Goal: Task Accomplishment & Management: Manage account settings

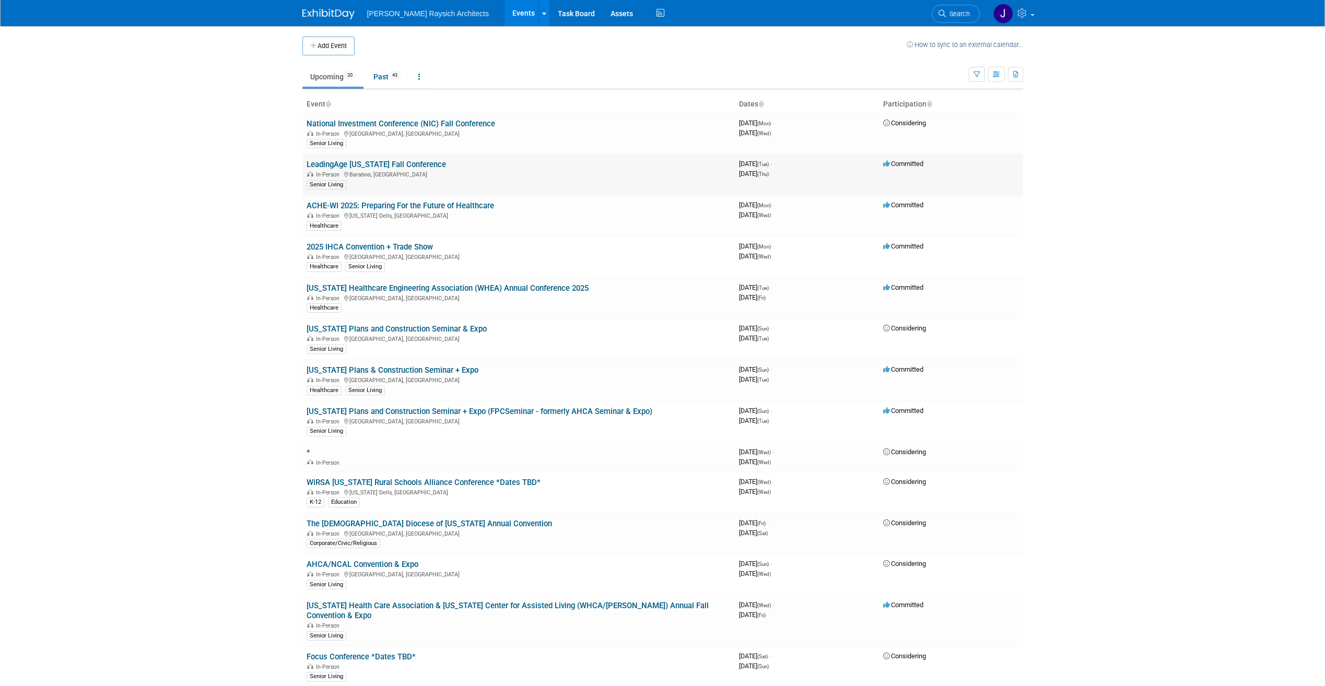
click at [383, 162] on link "LeadingAge [US_STATE] Fall Conference" at bounding box center [375, 164] width 139 height 9
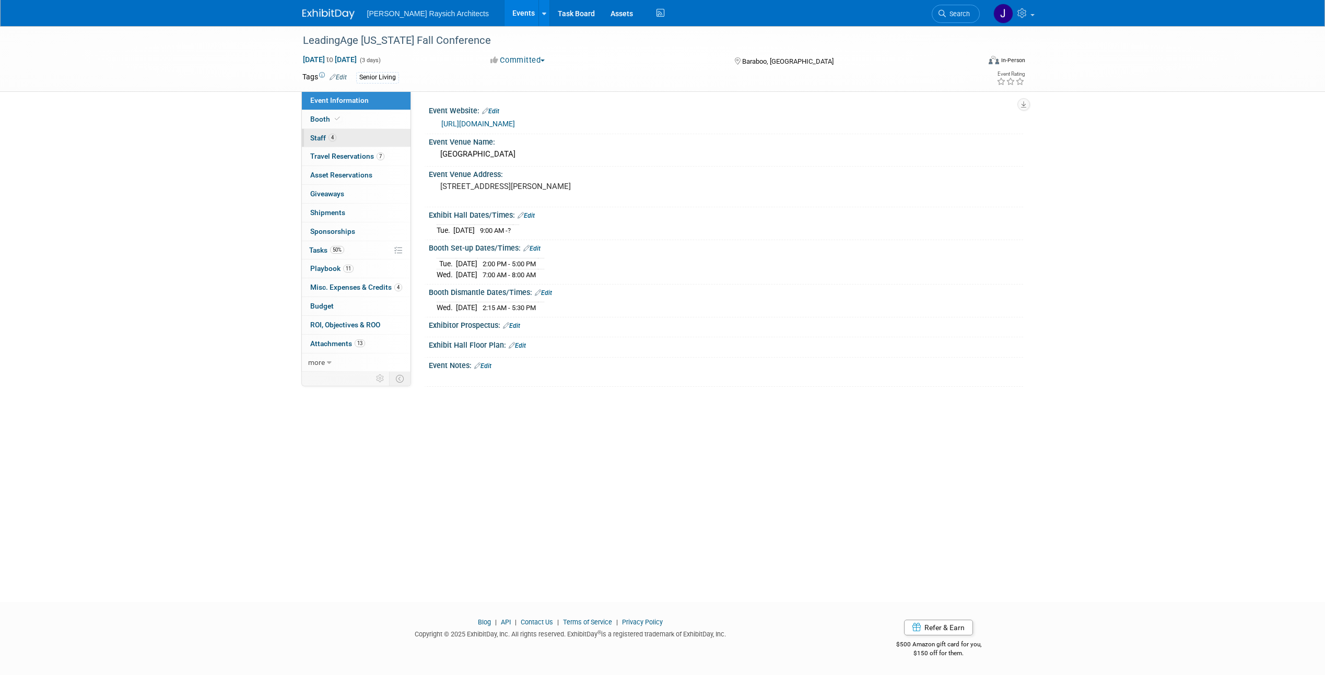
click at [328, 141] on span "Staff 4" at bounding box center [323, 138] width 26 height 8
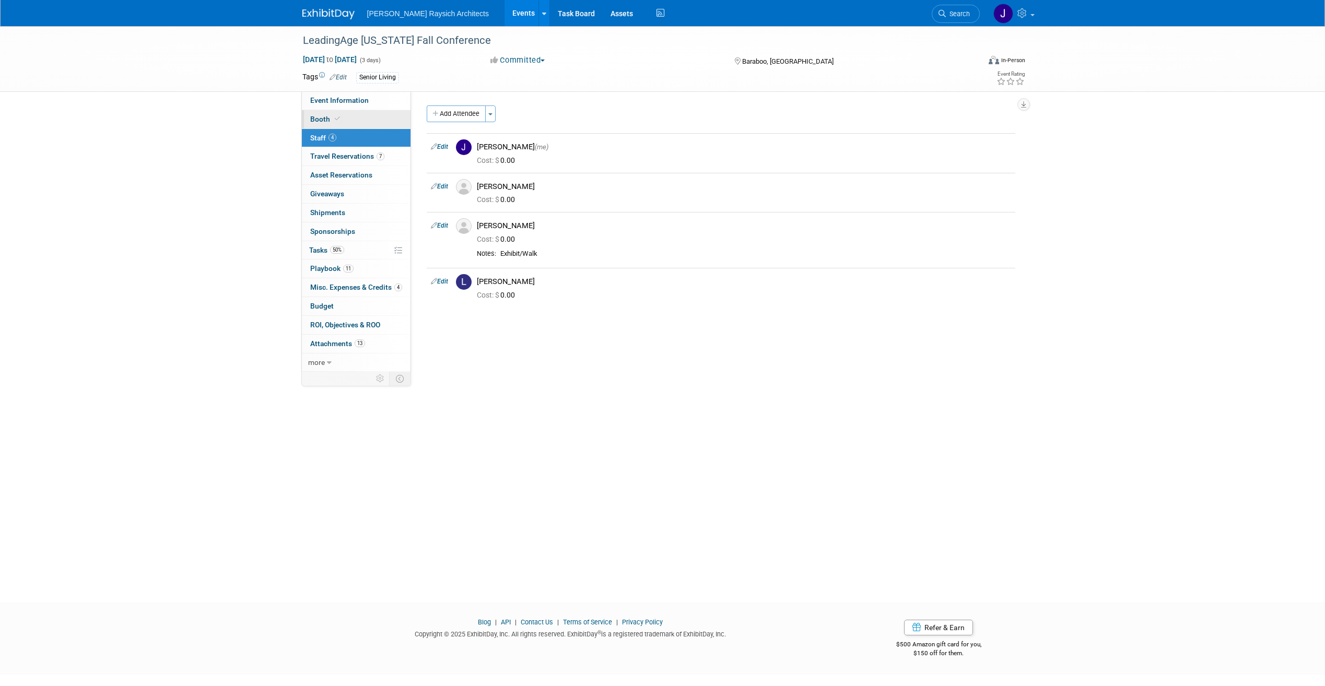
click at [345, 120] on link "Booth" at bounding box center [356, 119] width 109 height 18
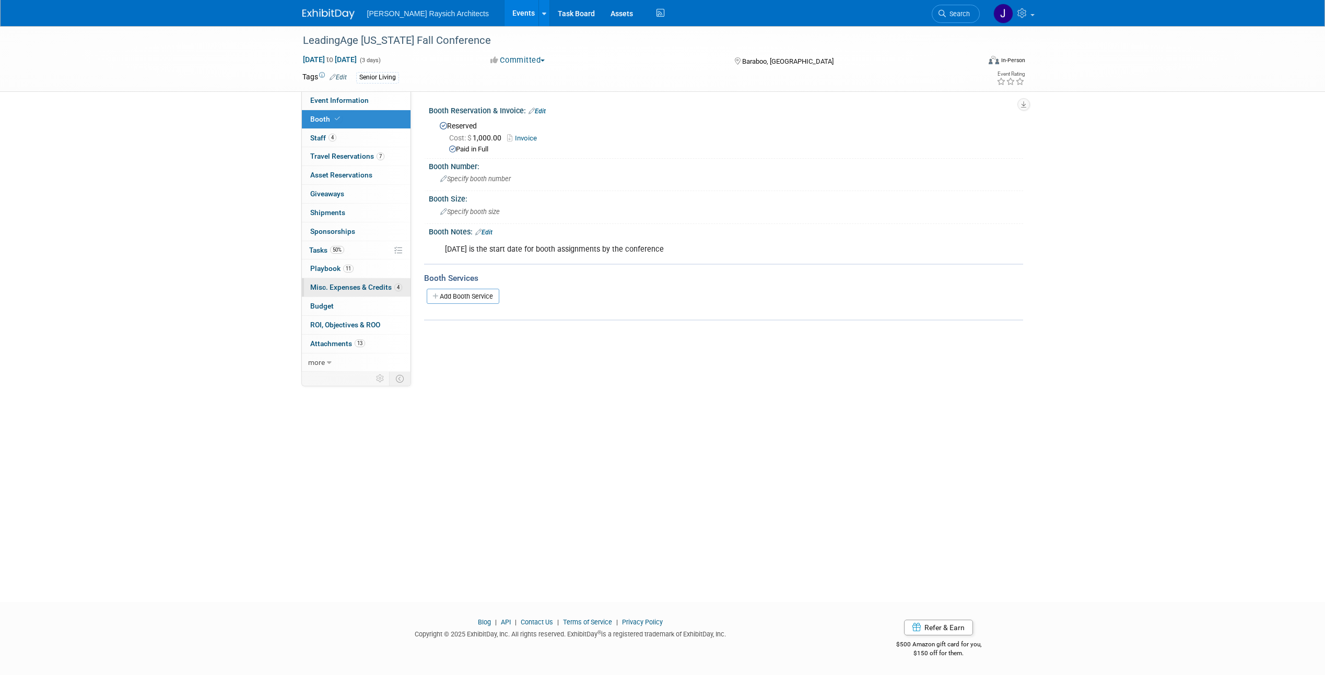
click at [348, 285] on span "Misc. Expenses & Credits 4" at bounding box center [356, 287] width 92 height 8
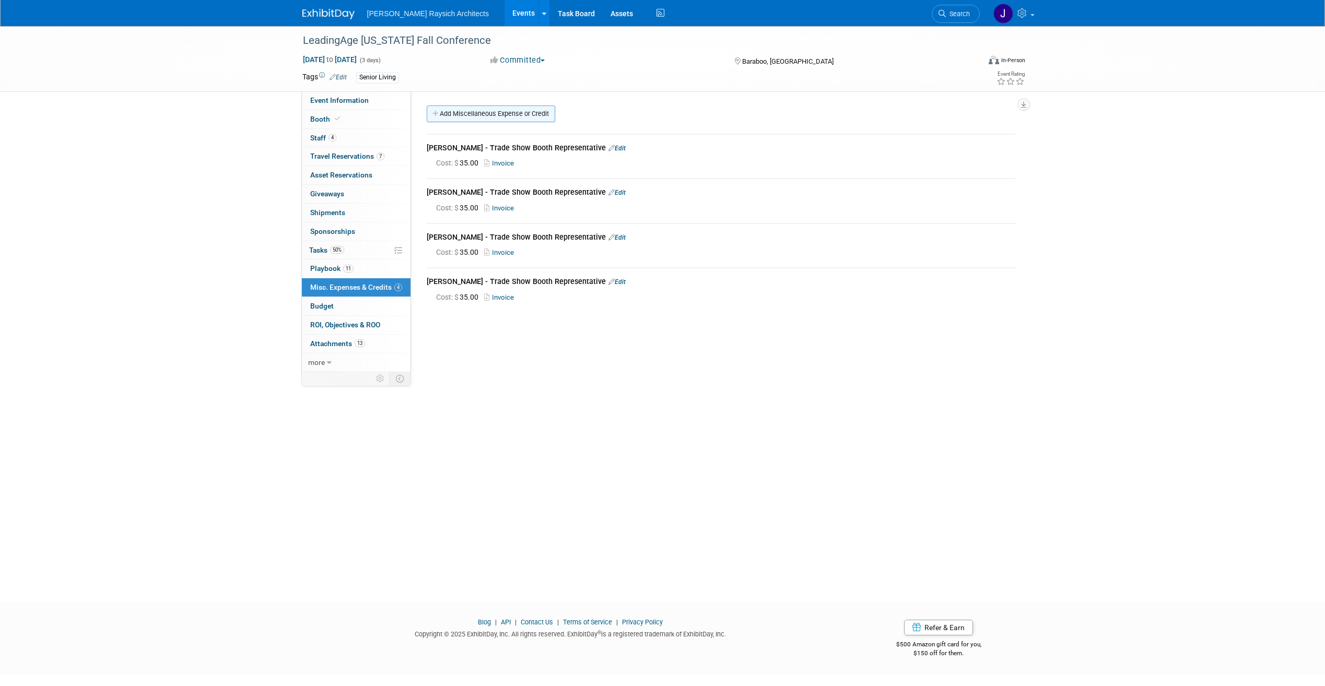
click at [527, 117] on link "Add Miscellaneous Expense or Credit" at bounding box center [491, 113] width 128 height 17
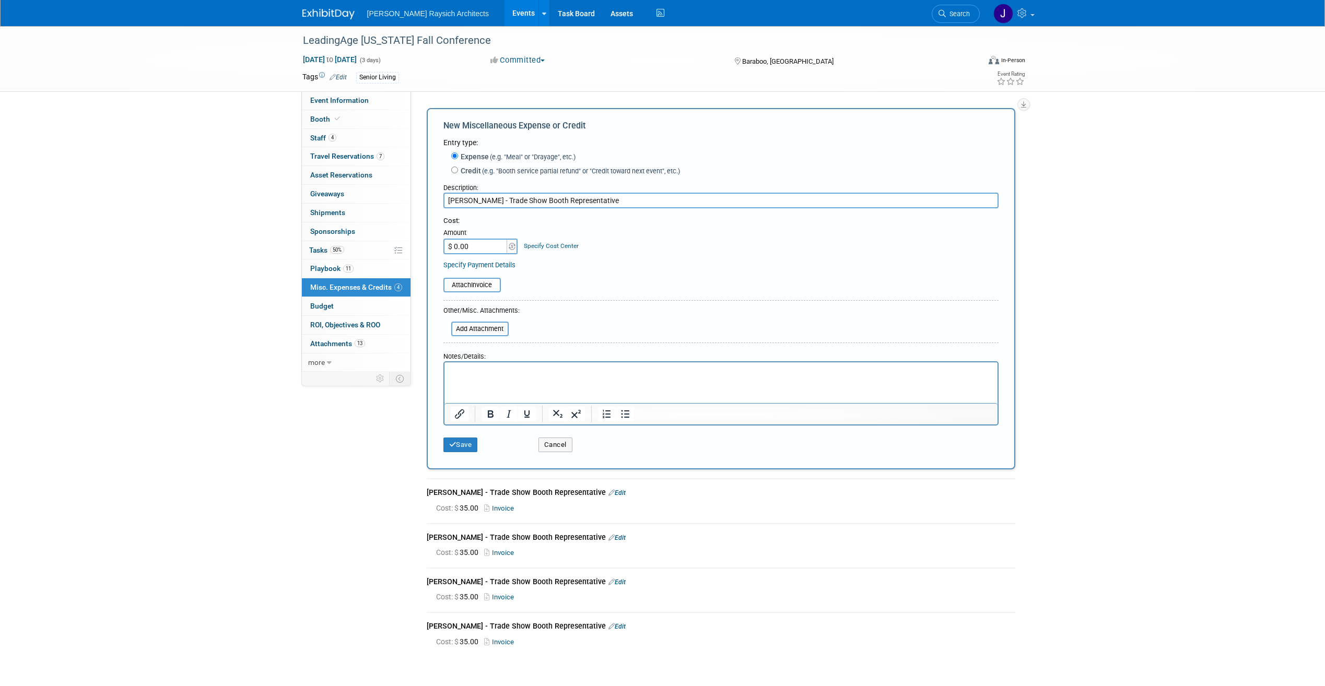
type input "[PERSON_NAME] - Trade Show Booth Representative"
click at [488, 252] on input "$ 0.00" at bounding box center [475, 247] width 65 height 16
type input "$ 35.00"
click at [487, 288] on input "file" at bounding box center [437, 285] width 124 height 13
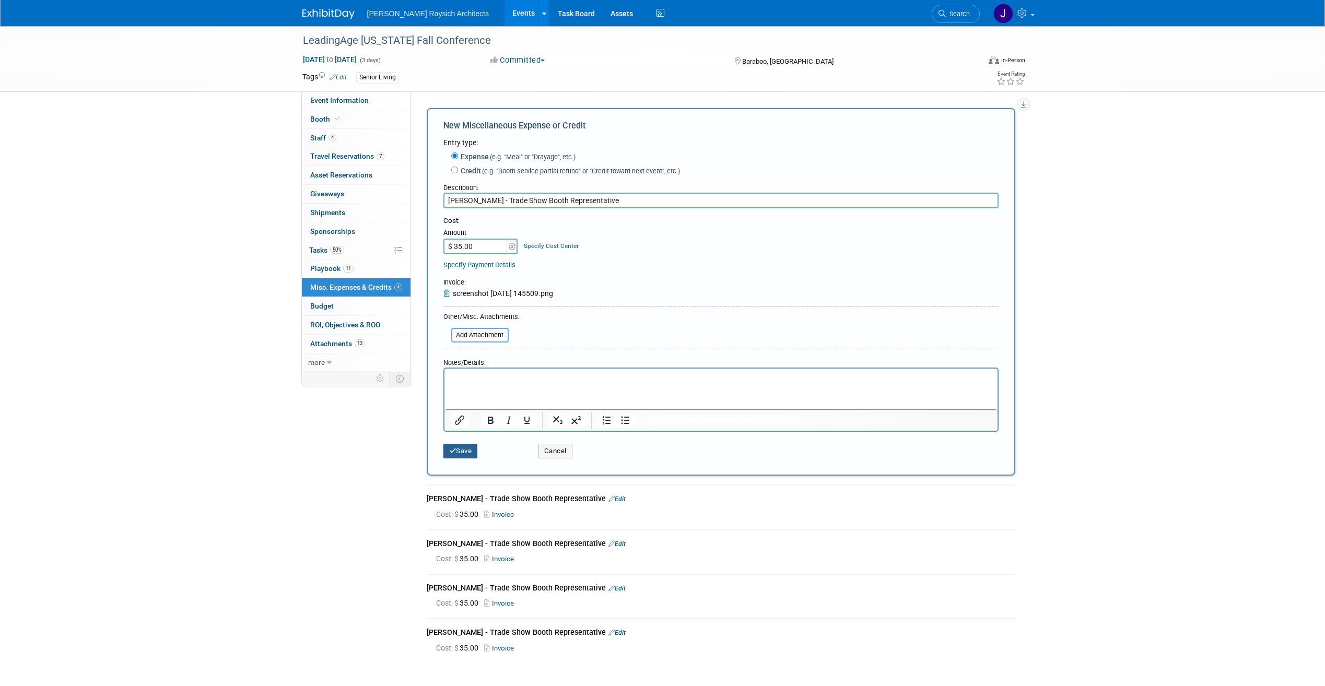
click at [468, 449] on button "Save" at bounding box center [460, 451] width 34 height 15
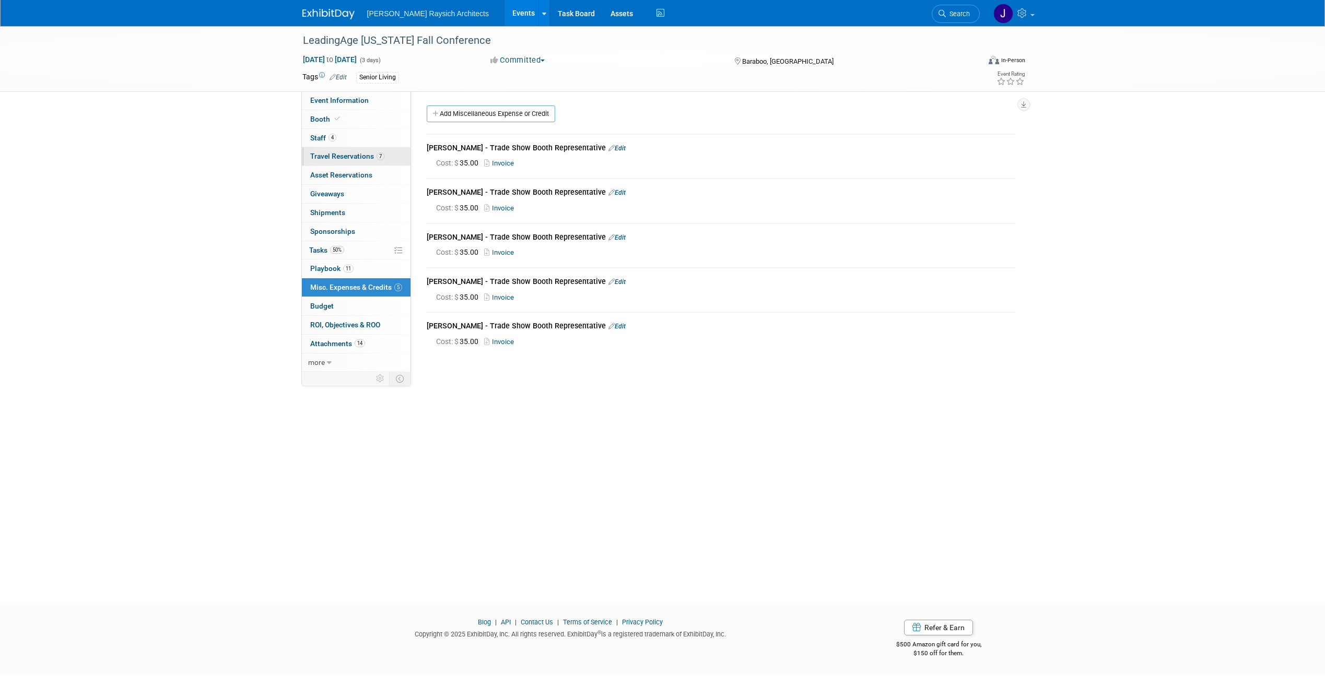
click at [345, 158] on span "Travel Reservations 7" at bounding box center [347, 156] width 74 height 8
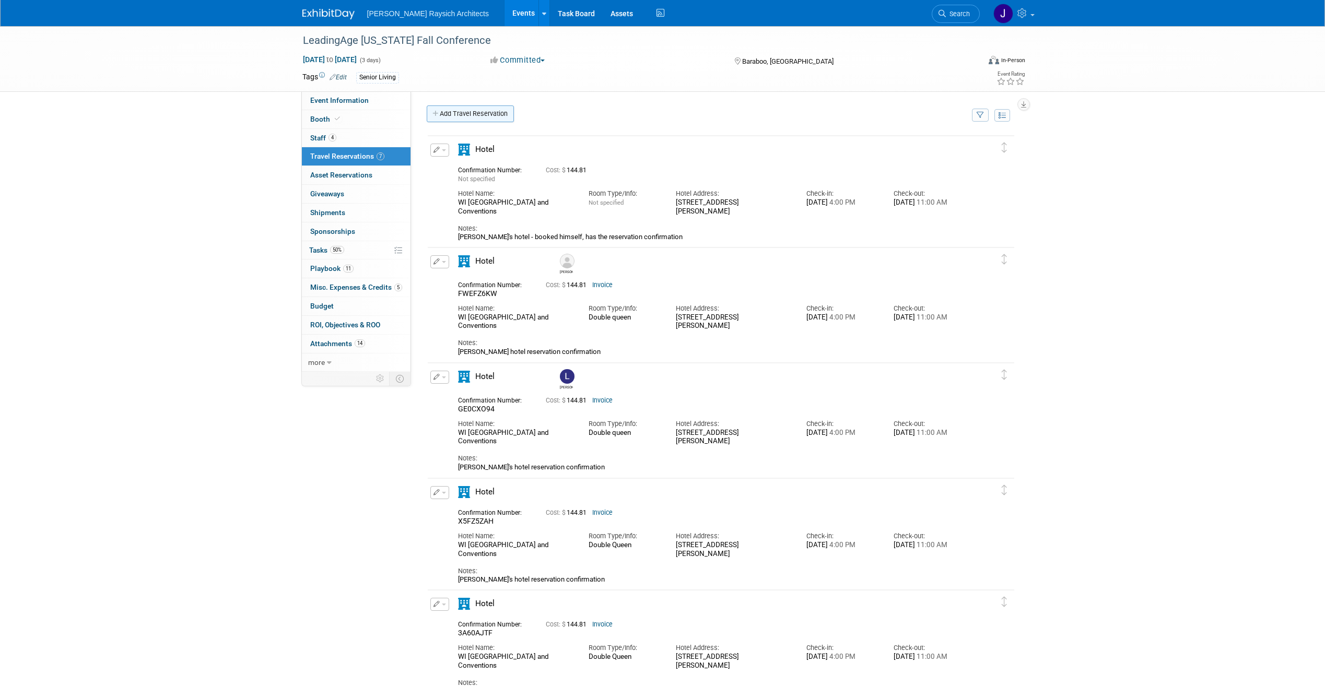
click at [479, 117] on link "Add Travel Reservation" at bounding box center [470, 113] width 87 height 17
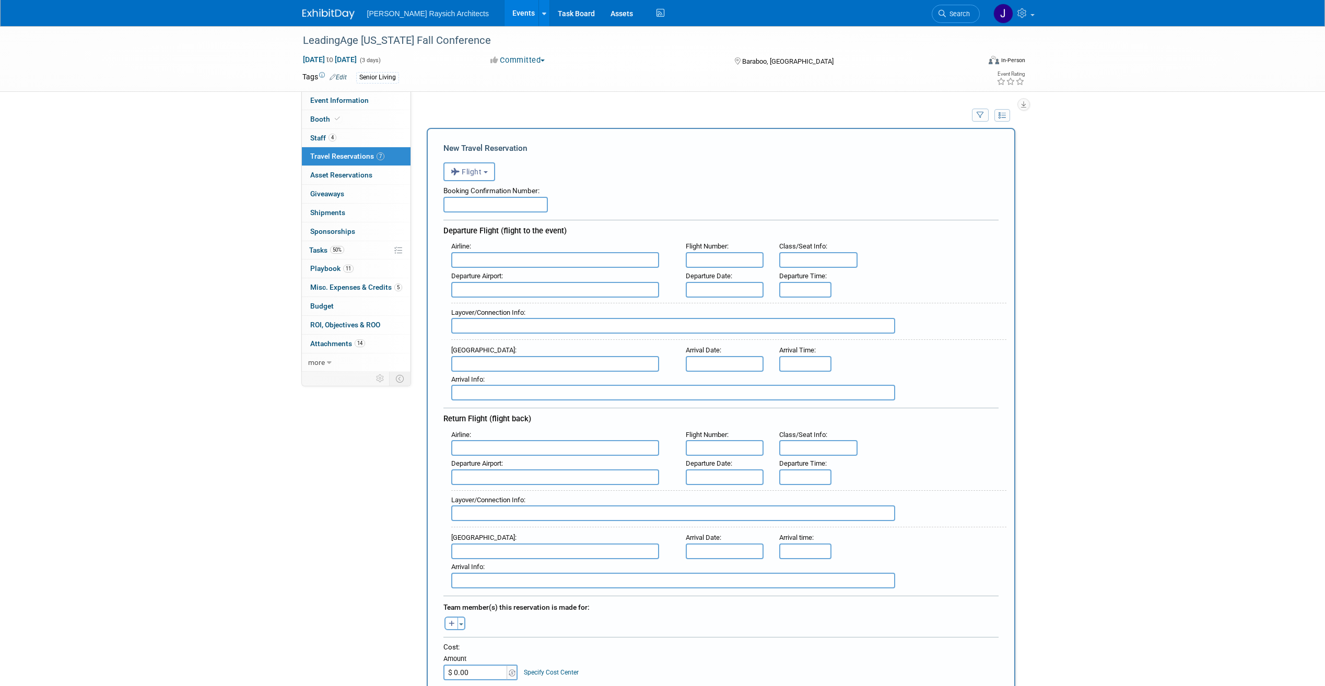
click at [491, 202] on input "text" at bounding box center [495, 205] width 104 height 16
click at [491, 164] on button "Flight" at bounding box center [469, 171] width 52 height 19
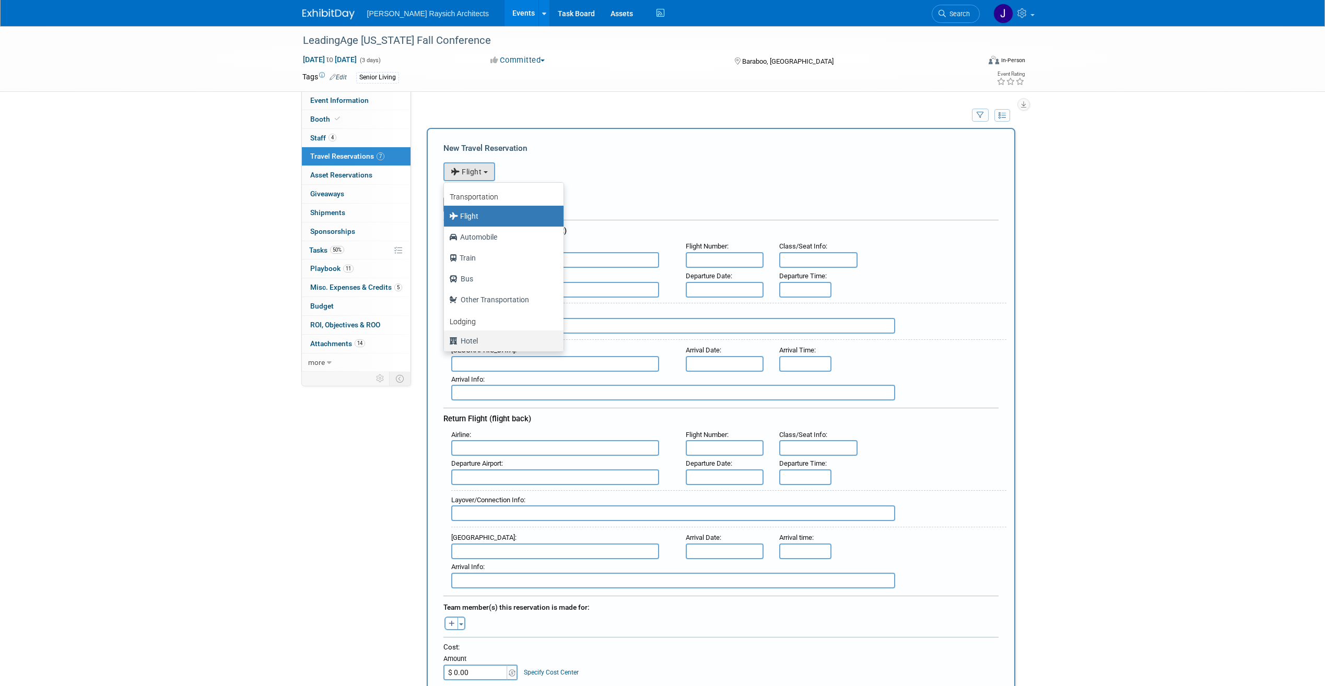
click at [479, 346] on label "Hotel" at bounding box center [501, 341] width 104 height 17
click at [445, 343] on input "Hotel" at bounding box center [442, 339] width 7 height 7
select select "6"
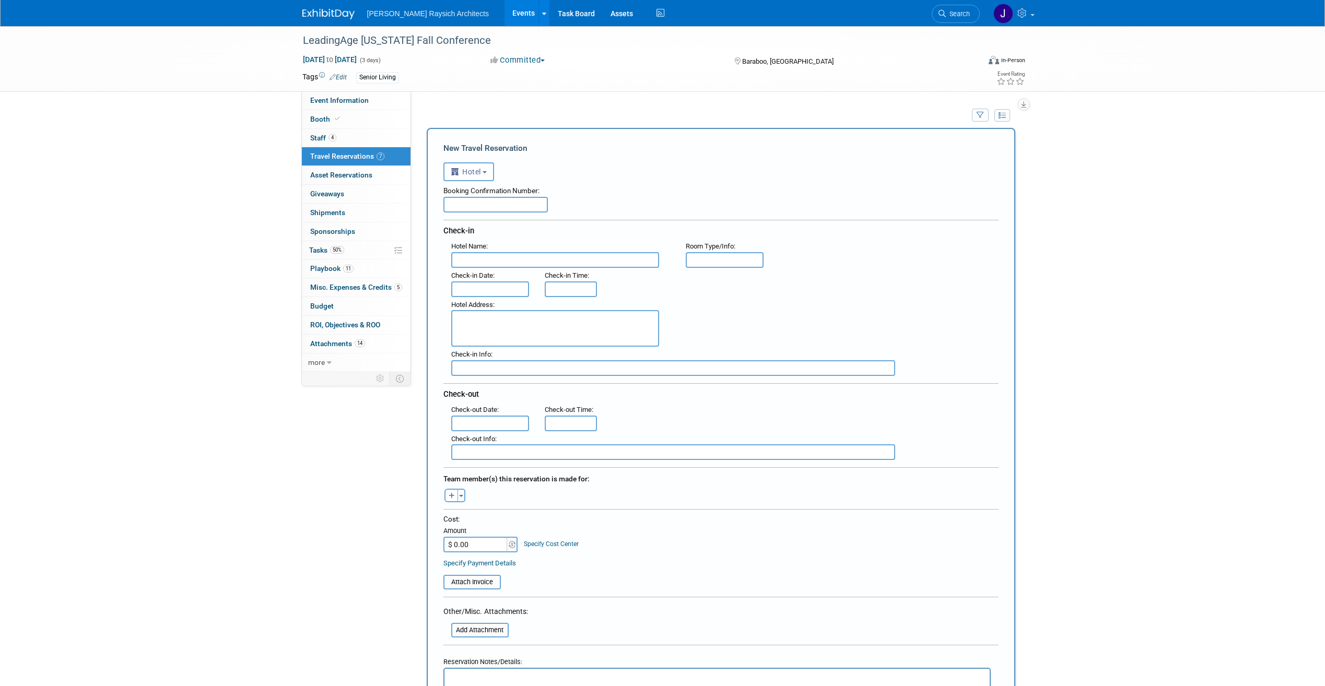
click at [515, 209] on input "text" at bounding box center [495, 205] width 104 height 16
click at [530, 212] on input "text" at bounding box center [495, 205] width 104 height 16
paste input "3ZWXE3HX"
type input "3ZWXE3HX"
click at [490, 257] on input "text" at bounding box center [555, 260] width 208 height 16
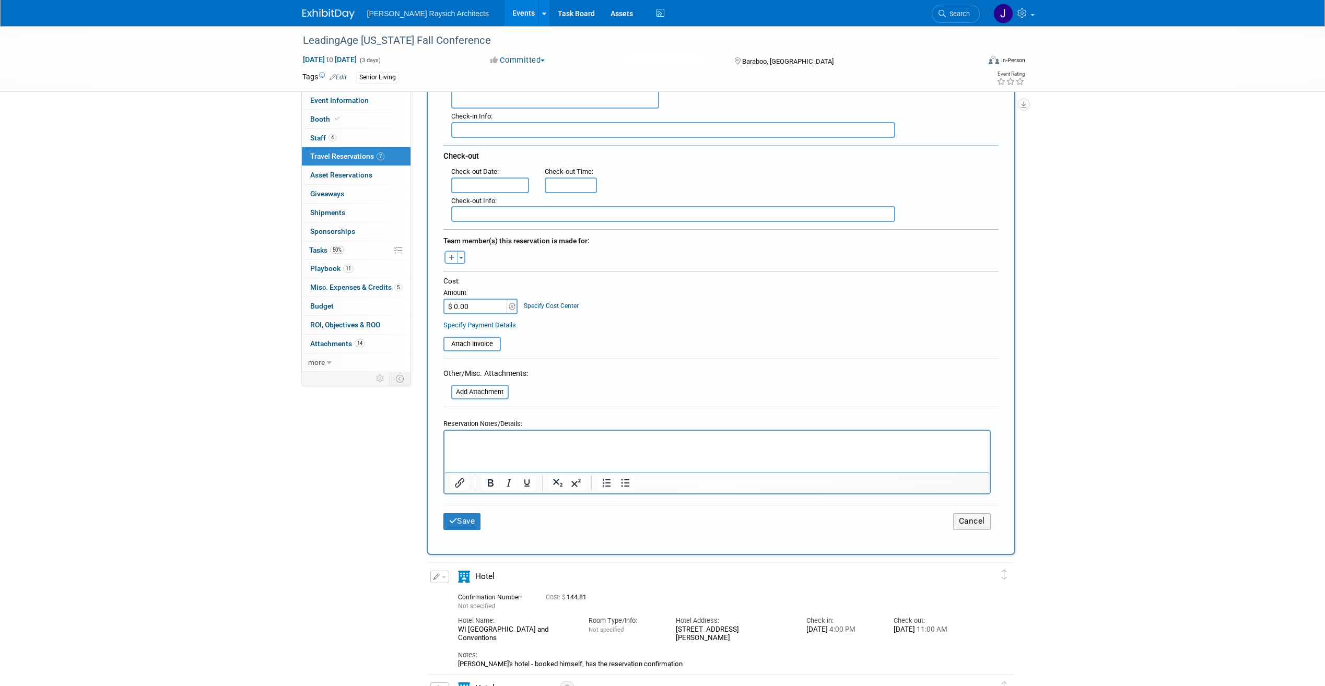
scroll to position [261, 0]
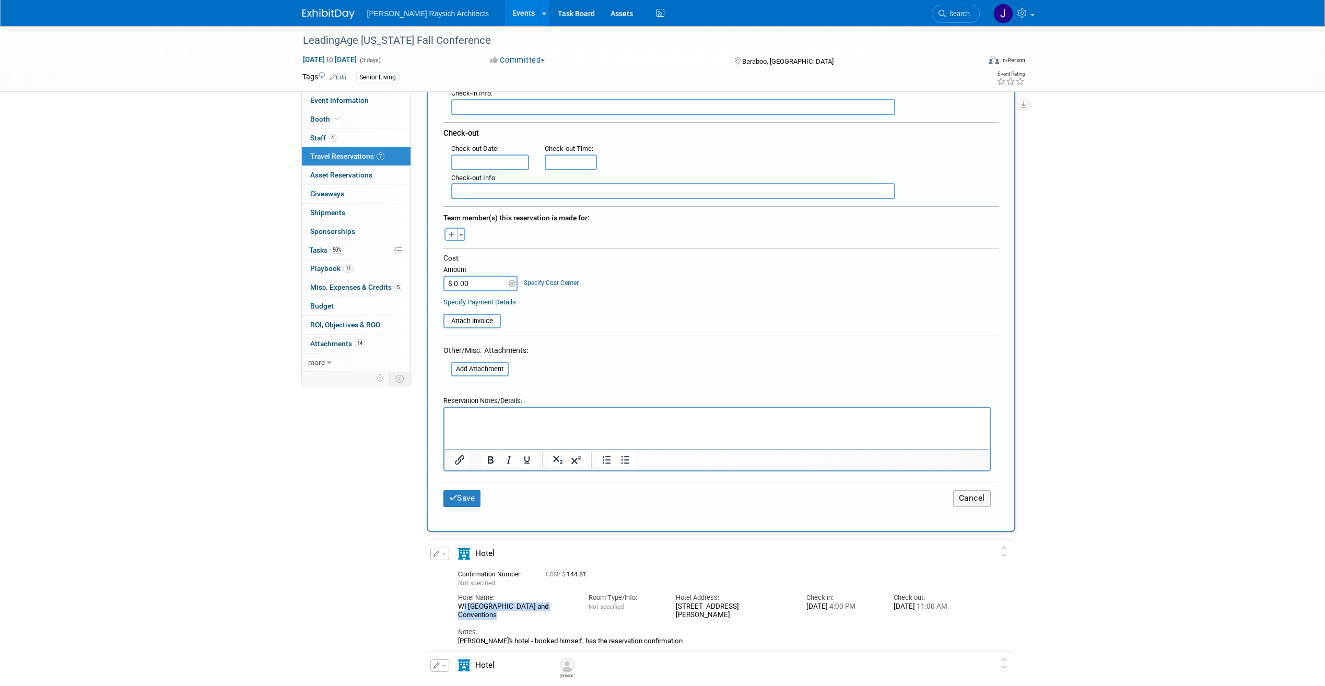
drag, startPoint x: 499, startPoint y: 613, endPoint x: 452, endPoint y: 606, distance: 47.6
click at [452, 606] on div "Hotel Name: WI [GEOGRAPHIC_DATA] and Conventions" at bounding box center [515, 604] width 131 height 32
copy div "WI [GEOGRAPHIC_DATA] and Conventions"
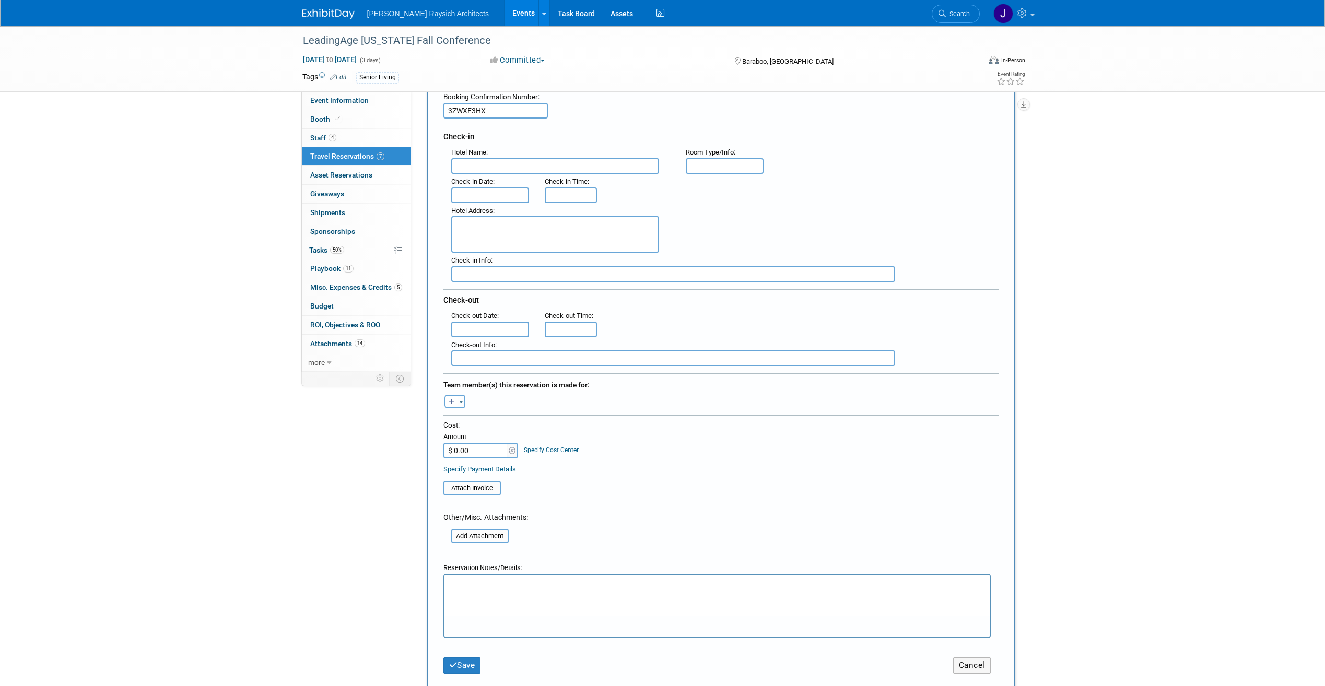
scroll to position [0, 0]
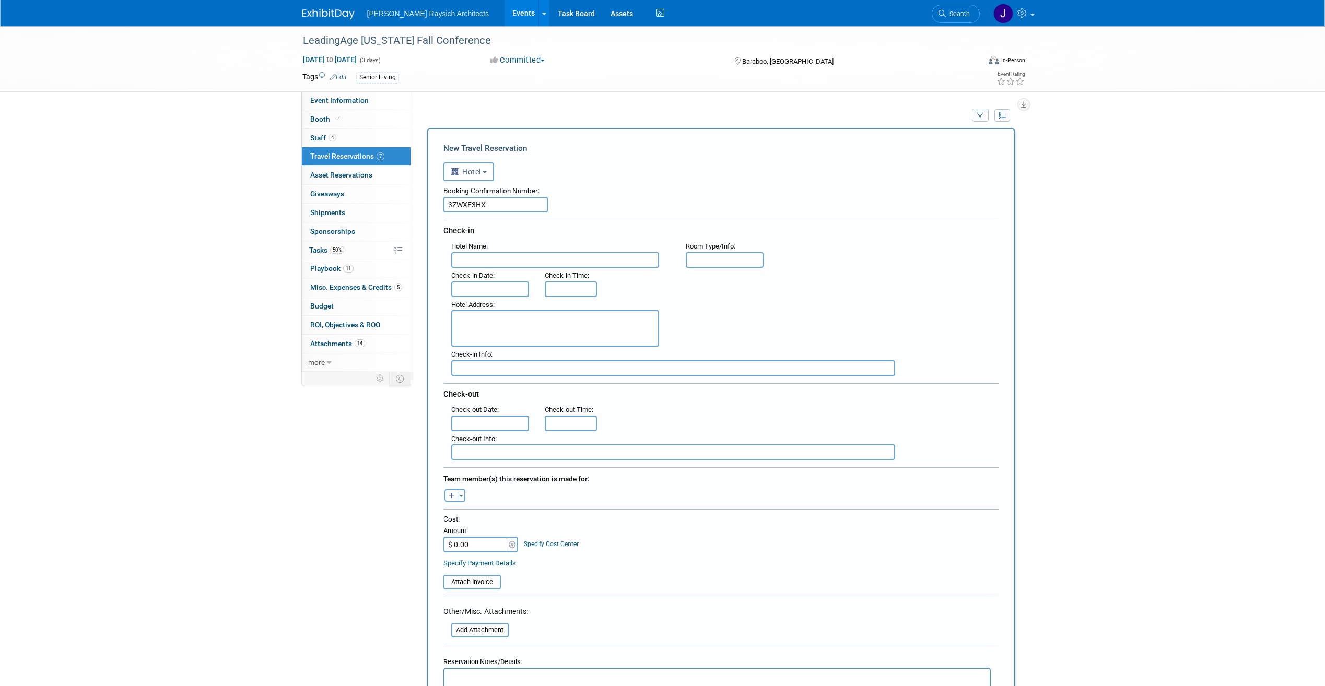
click at [542, 261] on input "text" at bounding box center [555, 260] width 208 height 16
paste input "WI [GEOGRAPHIC_DATA] and Conventions"
type input "WI [GEOGRAPHIC_DATA] and Conventions"
click at [730, 264] on input "text" at bounding box center [724, 260] width 78 height 16
click at [716, 259] on input "text" at bounding box center [724, 260] width 78 height 16
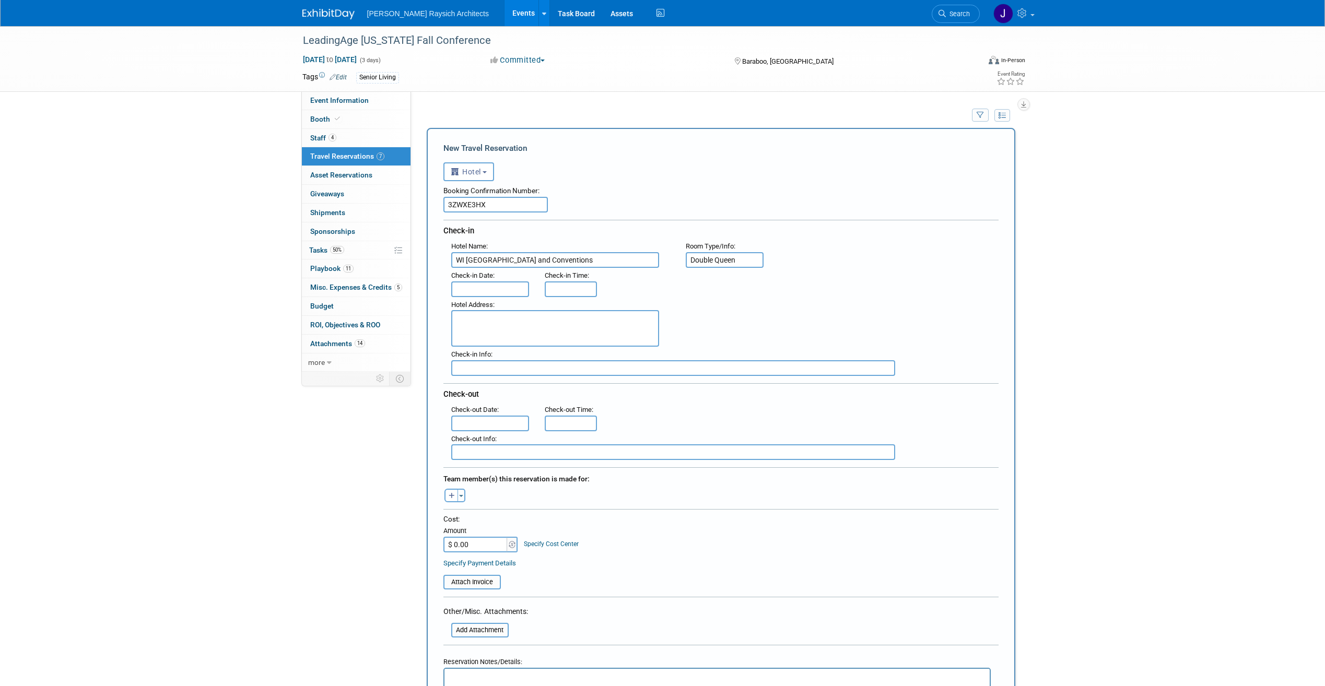
type input "Double Queen"
click at [478, 298] on div "Hotel Address :" at bounding box center [560, 322] width 234 height 50
click at [479, 291] on input "text" at bounding box center [490, 289] width 78 height 16
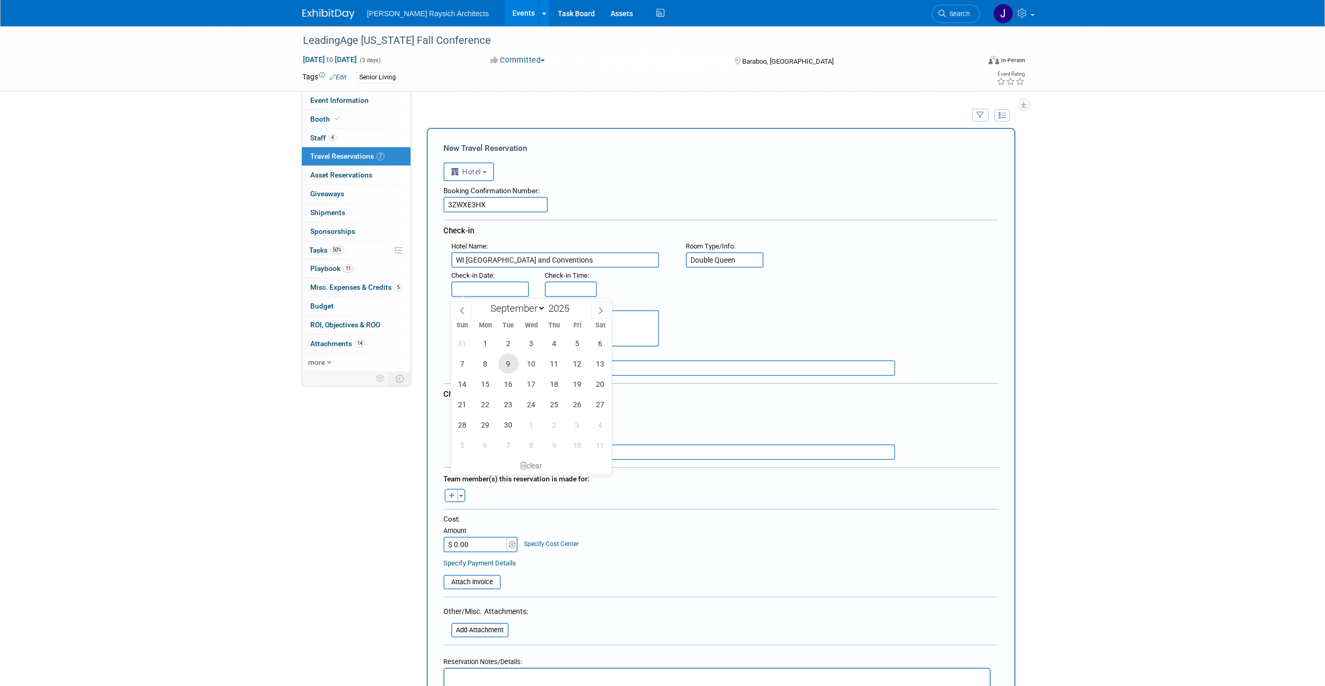
click at [511, 365] on span "9" at bounding box center [508, 363] width 20 height 20
type input "[DATE]"
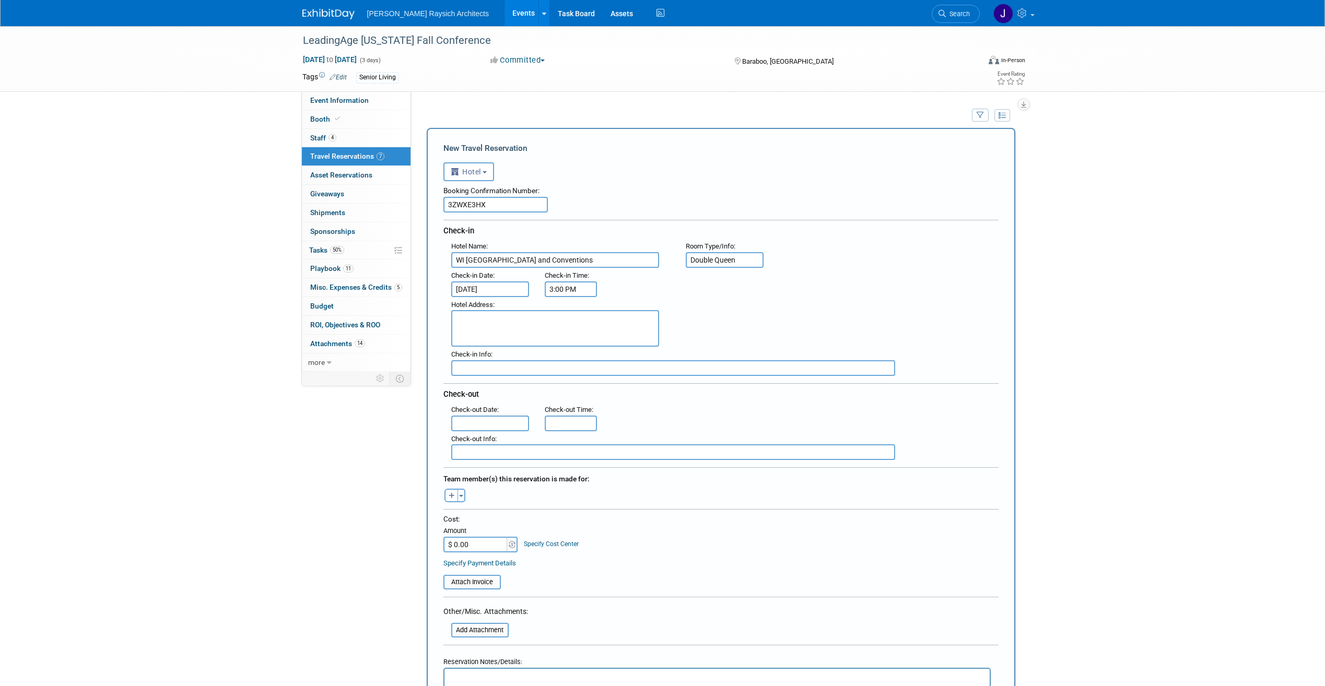
click at [559, 291] on input "3:00 PM" at bounding box center [571, 289] width 52 height 16
click at [572, 316] on span at bounding box center [569, 314] width 18 height 18
type input "4:00 PM"
click at [743, 299] on div "Hotel Address :" at bounding box center [724, 322] width 563 height 50
click at [522, 327] on textarea at bounding box center [555, 328] width 208 height 37
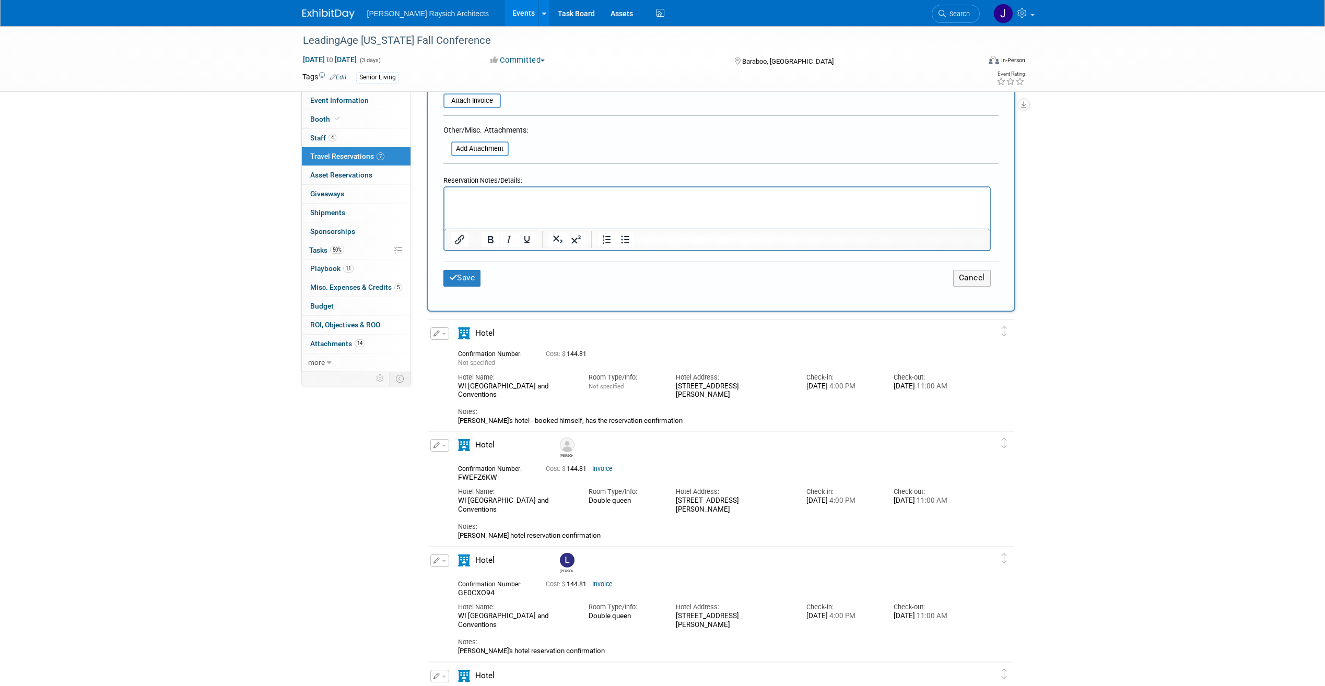
scroll to position [626, 0]
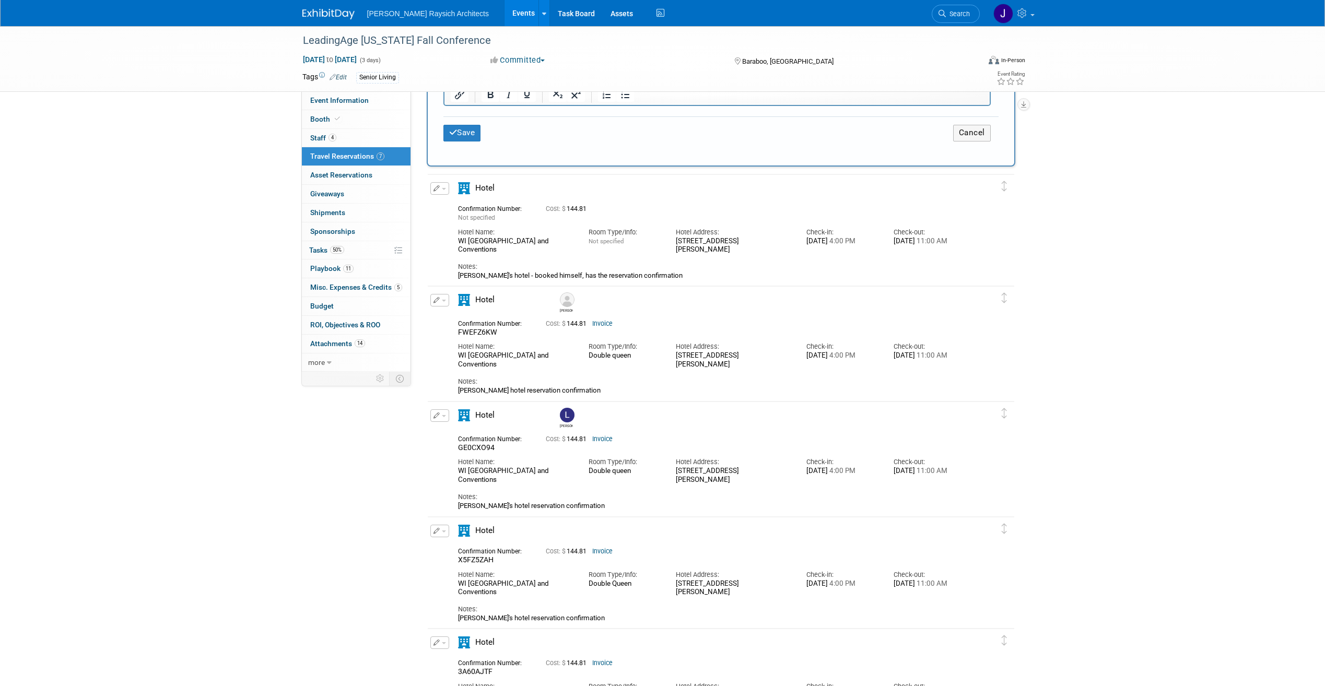
drag, startPoint x: 676, startPoint y: 354, endPoint x: 791, endPoint y: 353, distance: 115.9
click at [791, 353] on div "Hotel Address: [STREET_ADDRESS]" at bounding box center [733, 353] width 131 height 32
copy div "[STREET_ADDRESS][PERSON_NAME]"
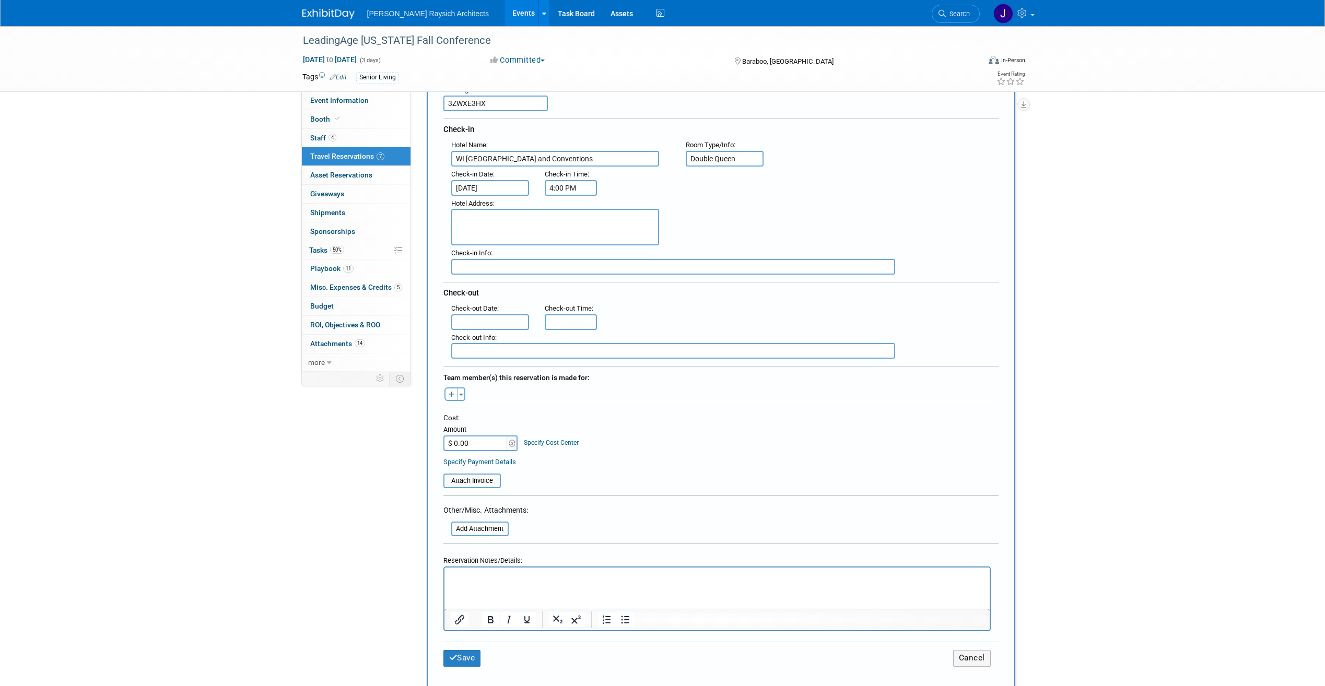
scroll to position [52, 0]
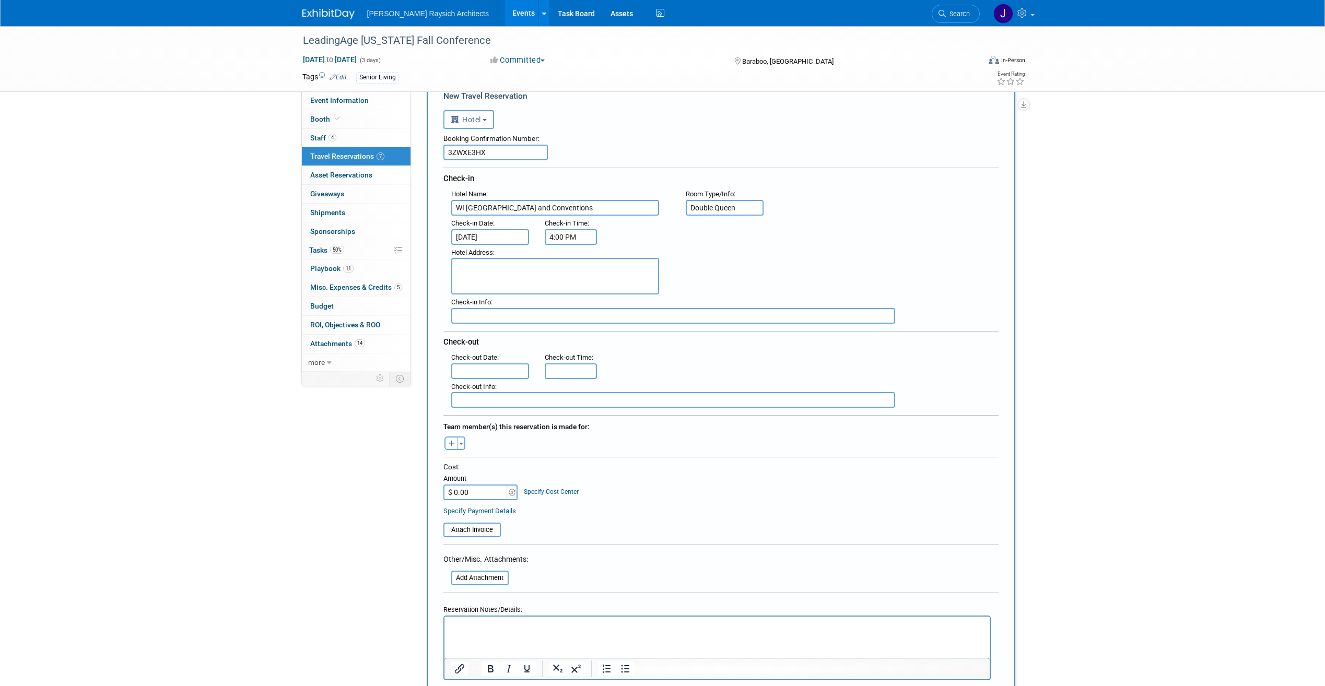
click at [518, 271] on textarea at bounding box center [555, 276] width 208 height 37
paste textarea "[STREET_ADDRESS][PERSON_NAME]"
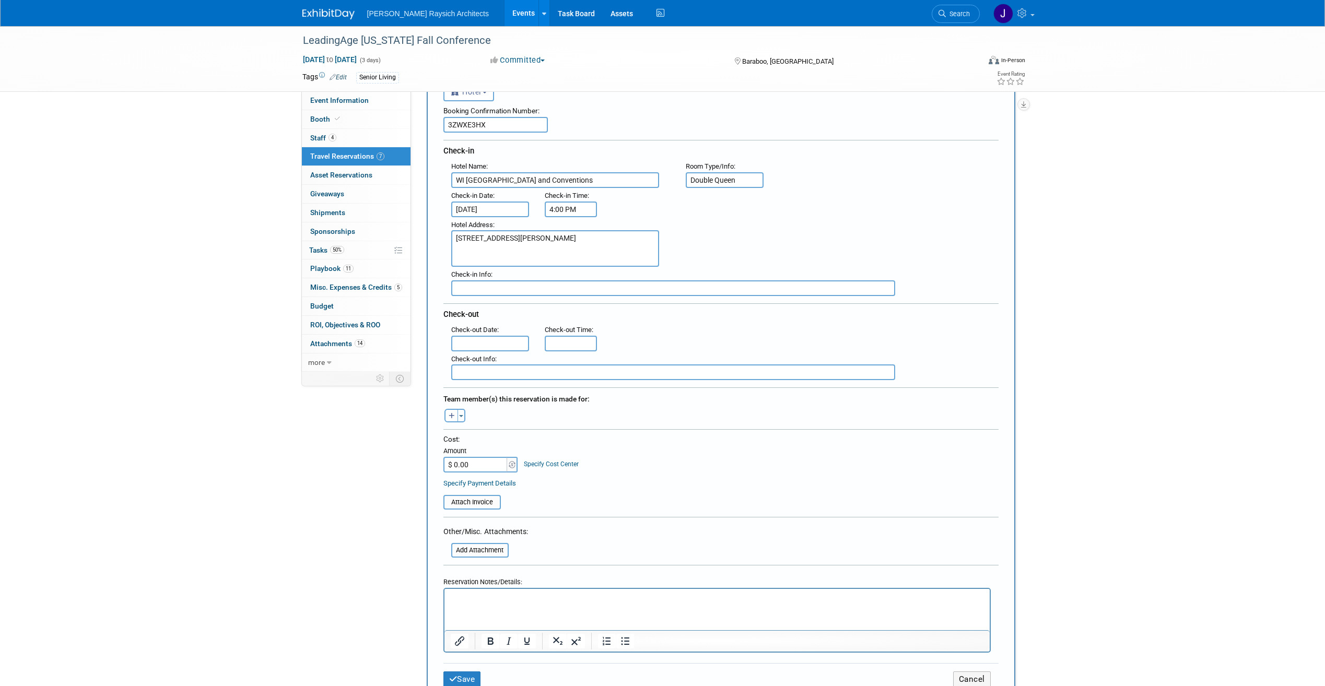
scroll to position [104, 0]
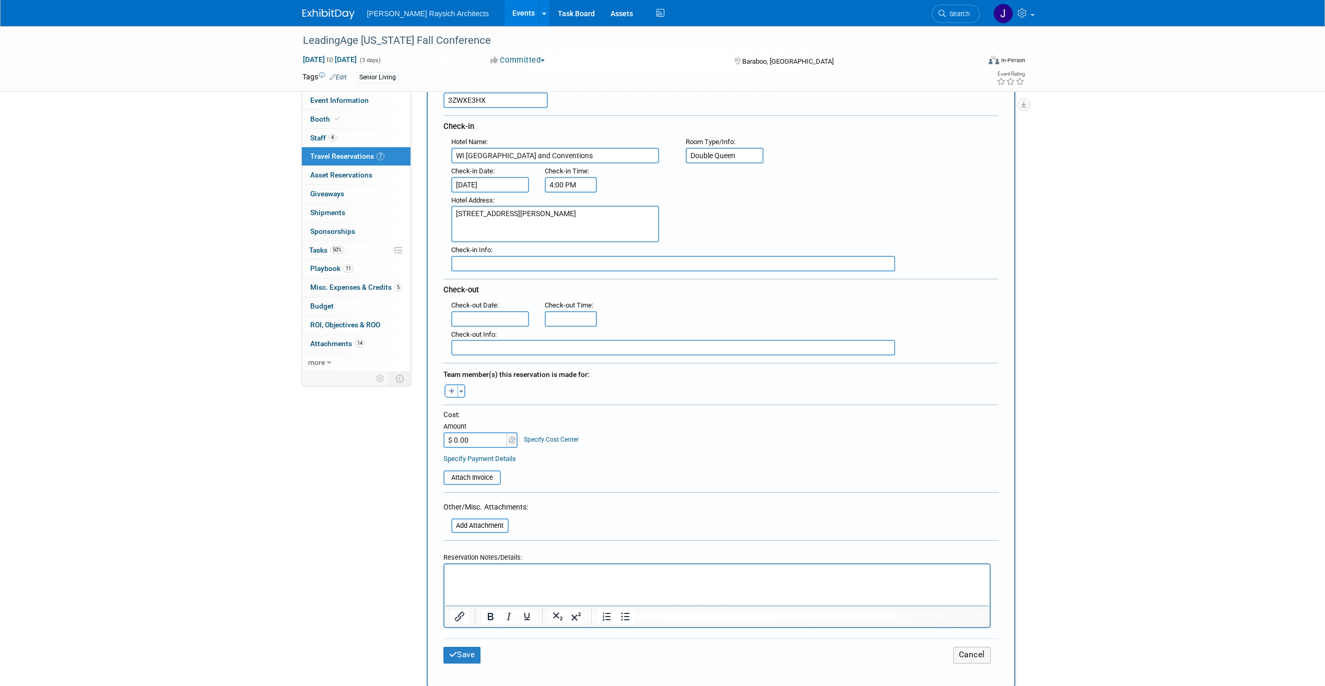
type textarea "[STREET_ADDRESS][PERSON_NAME]"
click at [600, 270] on input "text" at bounding box center [673, 264] width 444 height 16
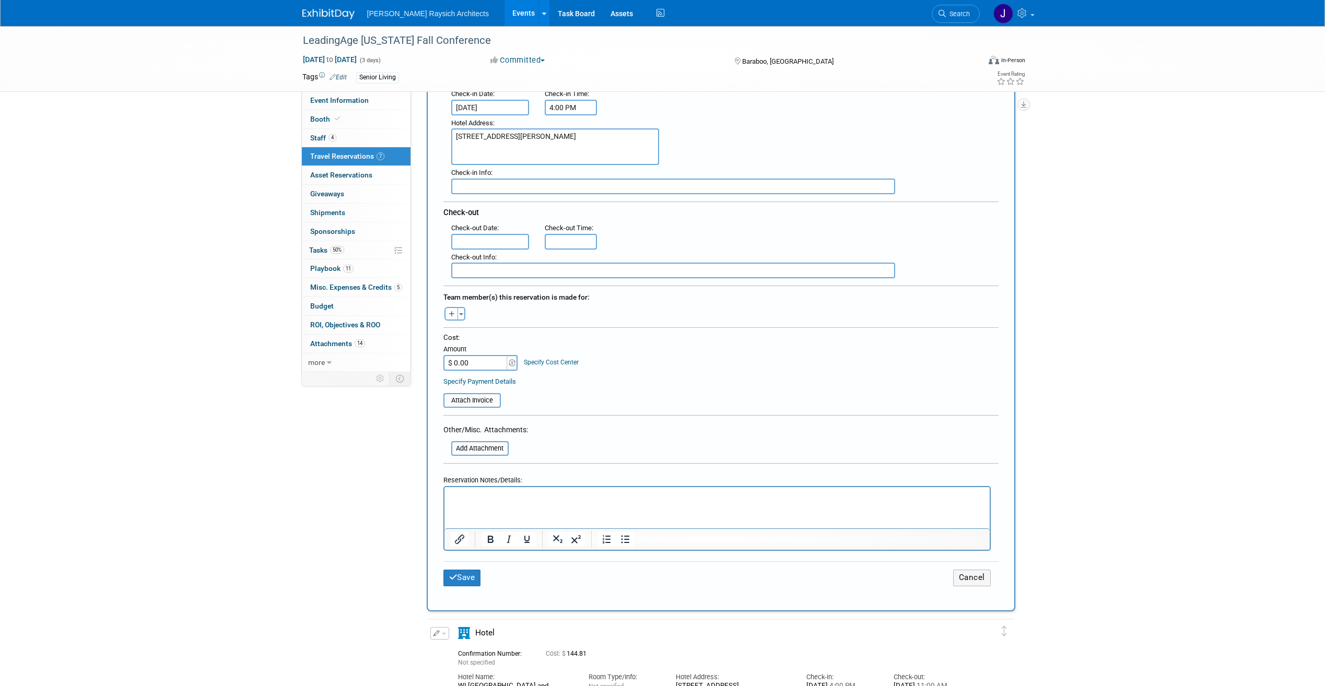
scroll to position [209, 0]
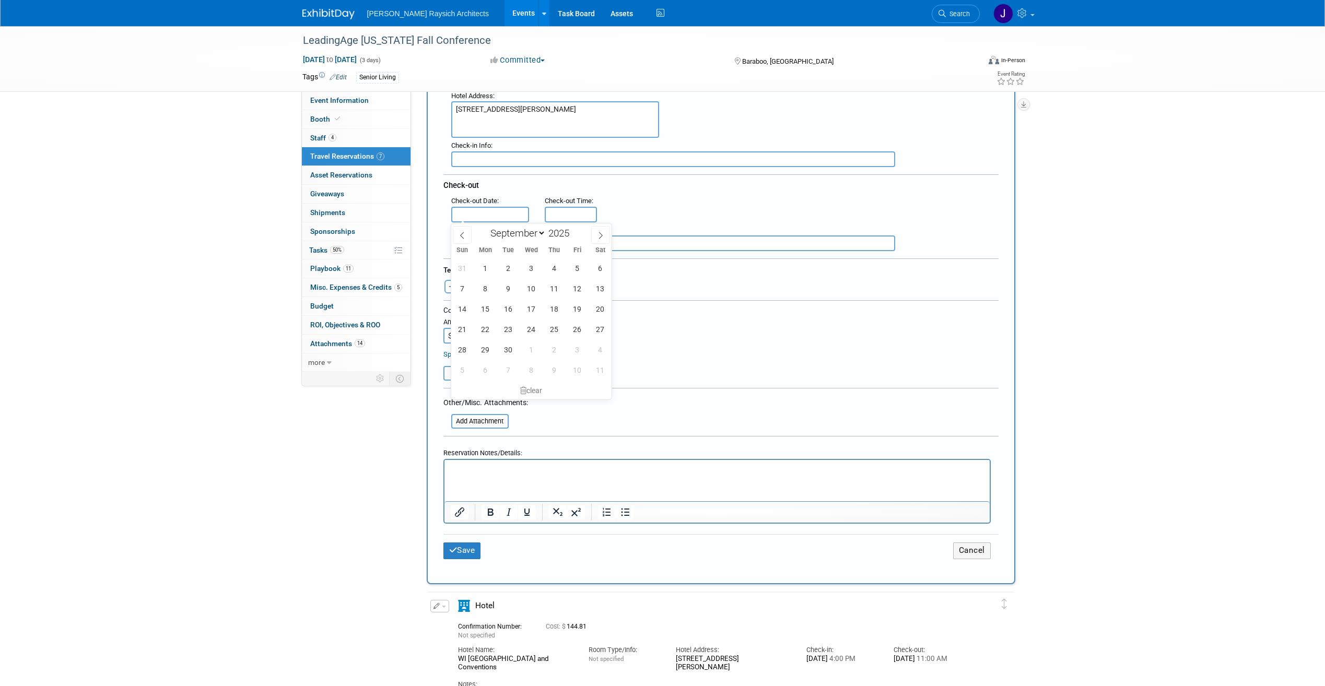
click at [497, 217] on input "text" at bounding box center [490, 215] width 78 height 16
click at [531, 287] on span "10" at bounding box center [531, 288] width 20 height 20
type input "[DATE]"
type input "11:00 AM"
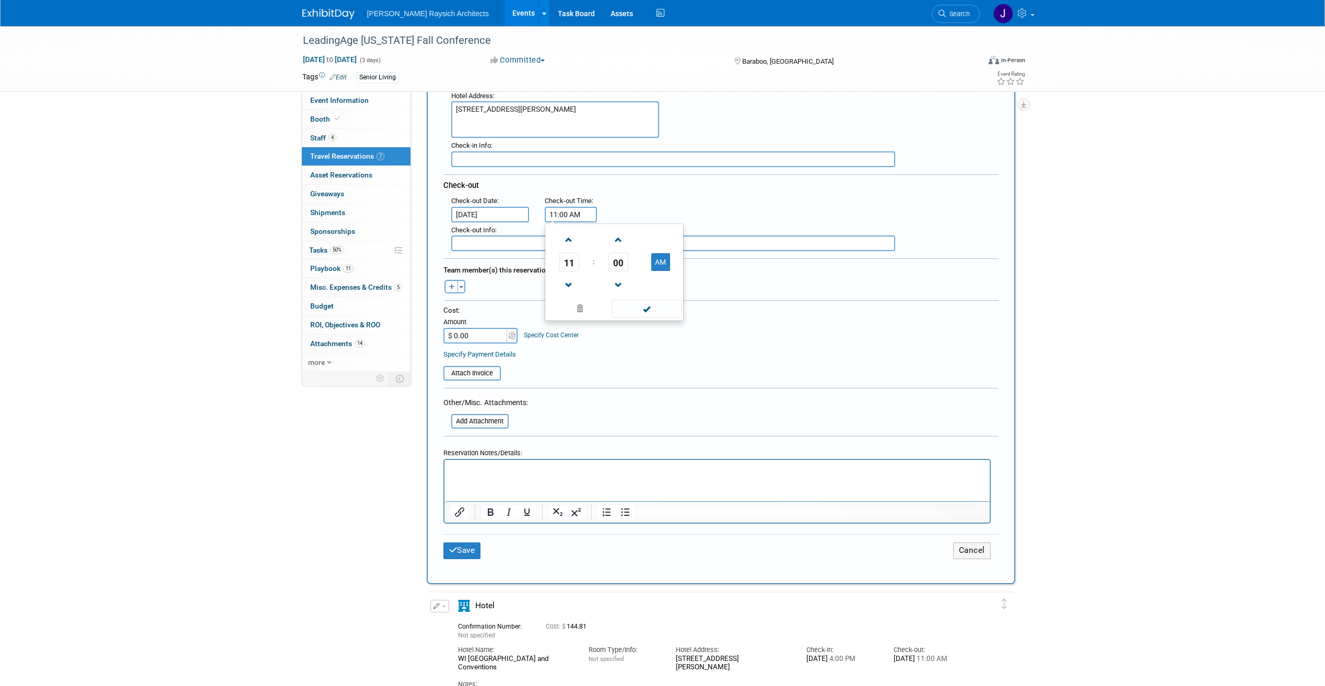
click at [553, 210] on input "11:00 AM" at bounding box center [571, 215] width 52 height 16
click at [719, 209] on div ": Check-out Date : [DATE] Check-out Time : 11:00 AM 11 : 00 AM 12 01 02 03 04 0…" at bounding box center [724, 207] width 563 height 29
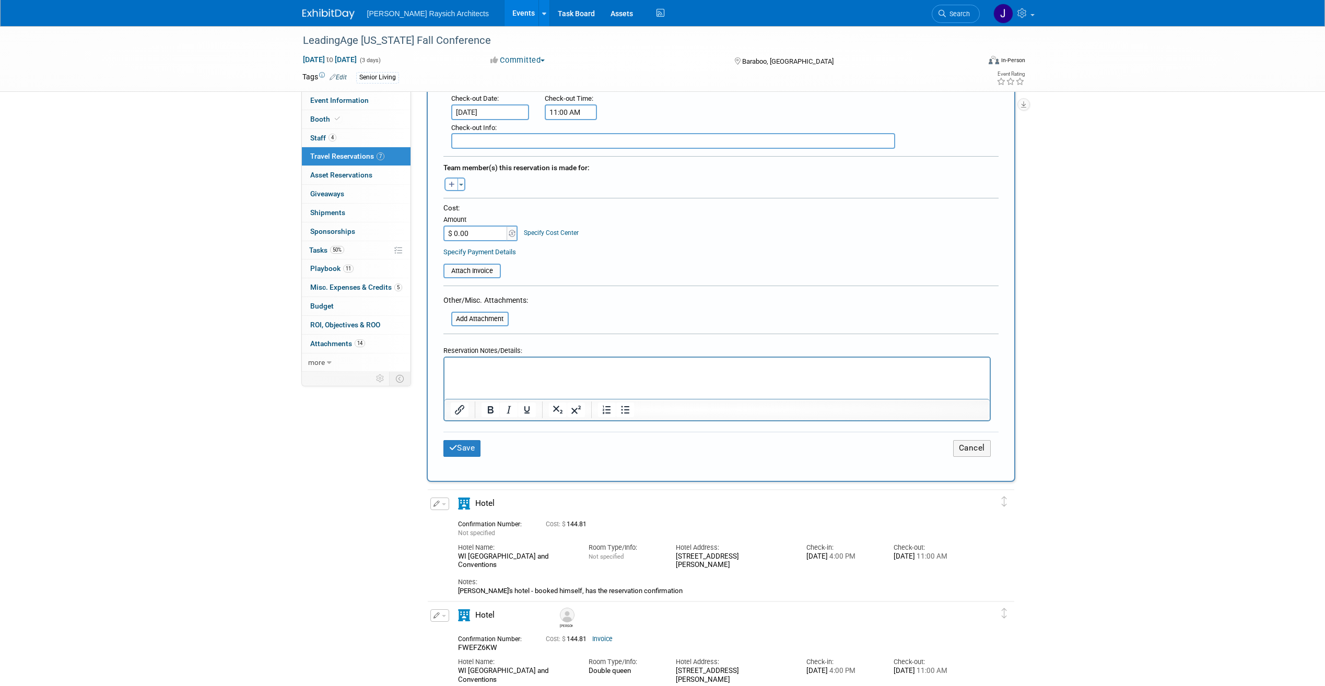
scroll to position [313, 0]
click at [475, 232] on input "$ 0.00" at bounding box center [475, 231] width 65 height 16
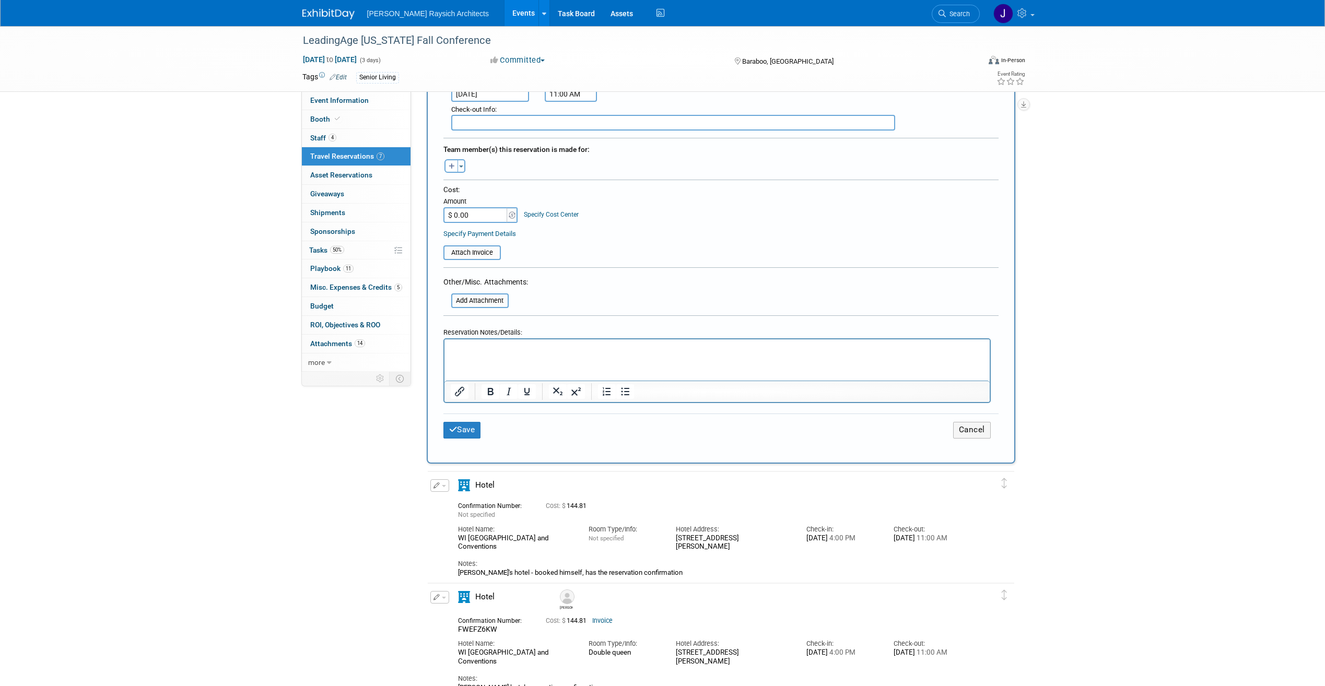
scroll to position [209, 0]
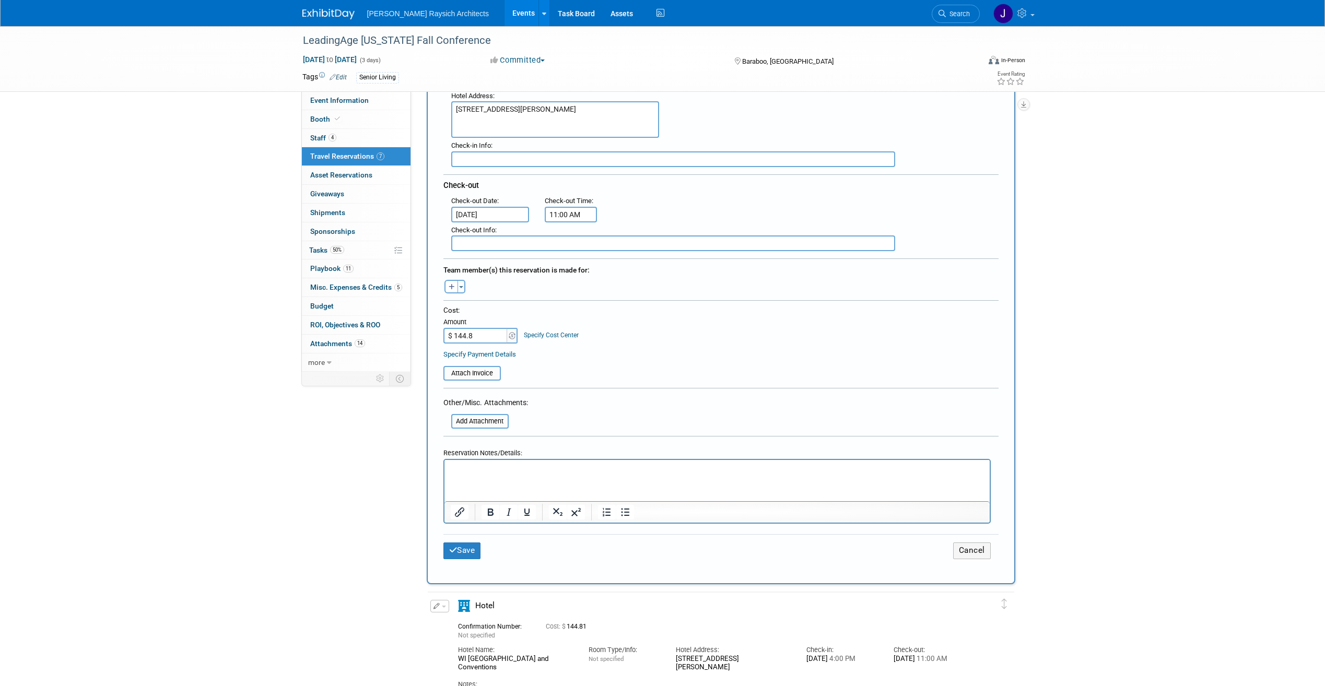
type input "$ 144.81"
click at [484, 373] on input "file" at bounding box center [437, 373] width 124 height 13
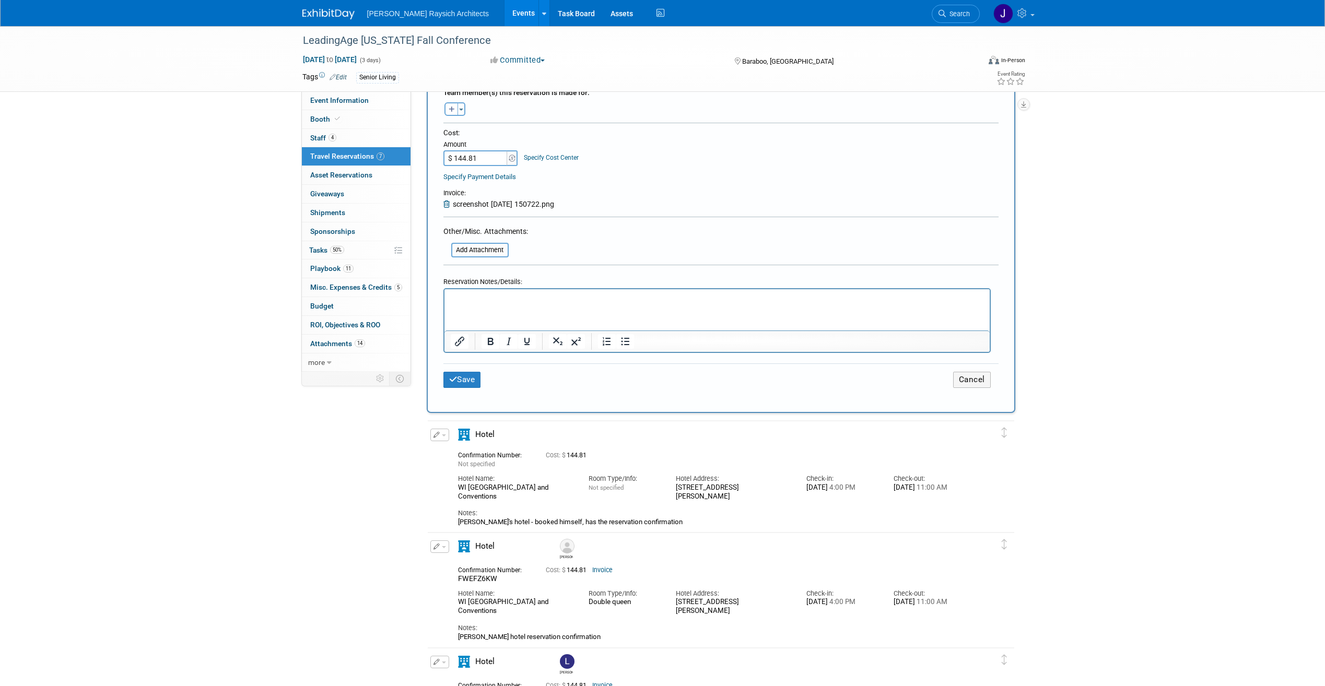
scroll to position [365, 0]
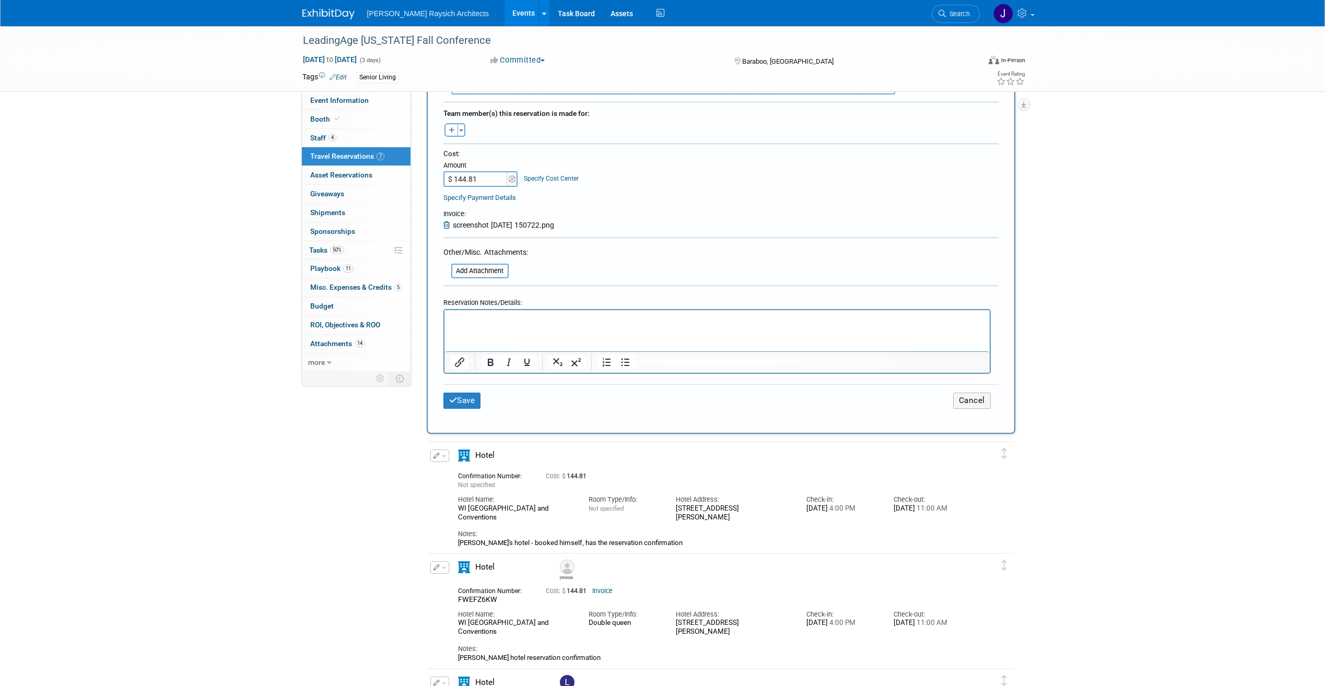
click at [523, 318] on p "Rich Text Area. Press ALT-0 for help." at bounding box center [716, 319] width 533 height 11
click at [447, 407] on button "Save" at bounding box center [462, 401] width 38 height 16
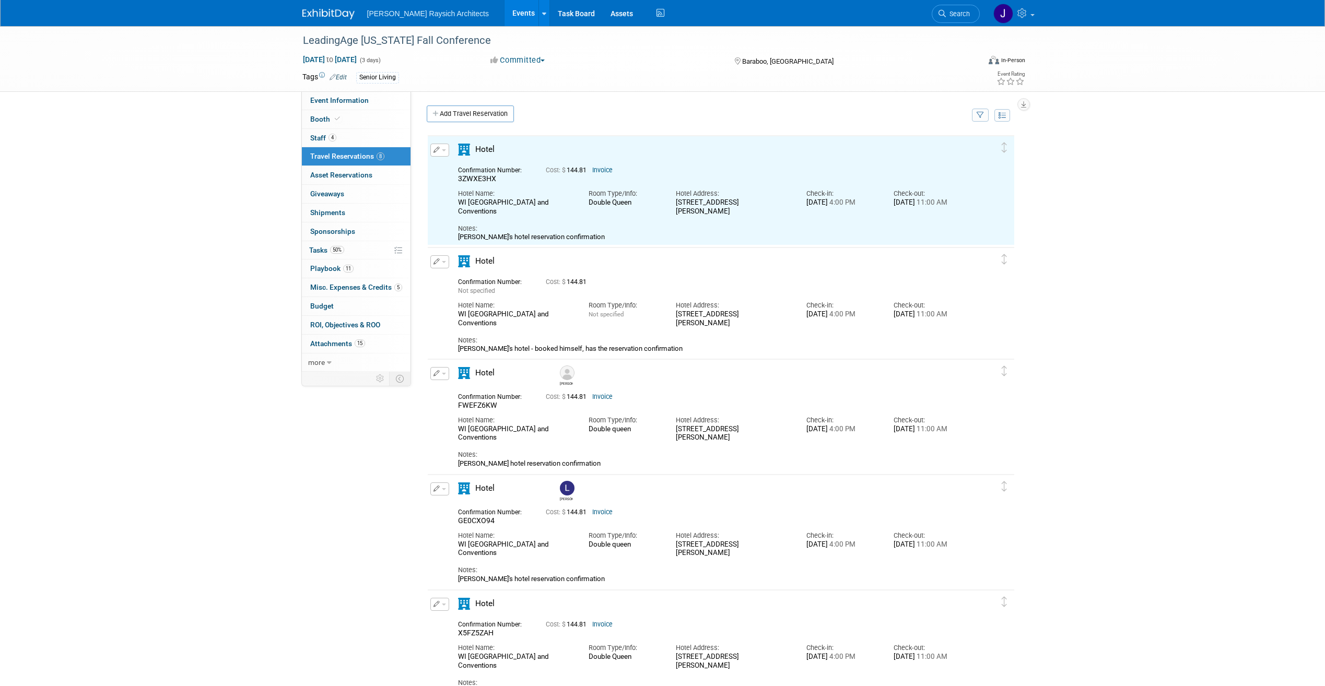
scroll to position [0, 0]
click at [232, 420] on div "LeadingAge [US_STATE] Fall Conference [DATE] to [DATE] (3 days) [DATE] to [DATE…" at bounding box center [662, 543] width 1325 height 1035
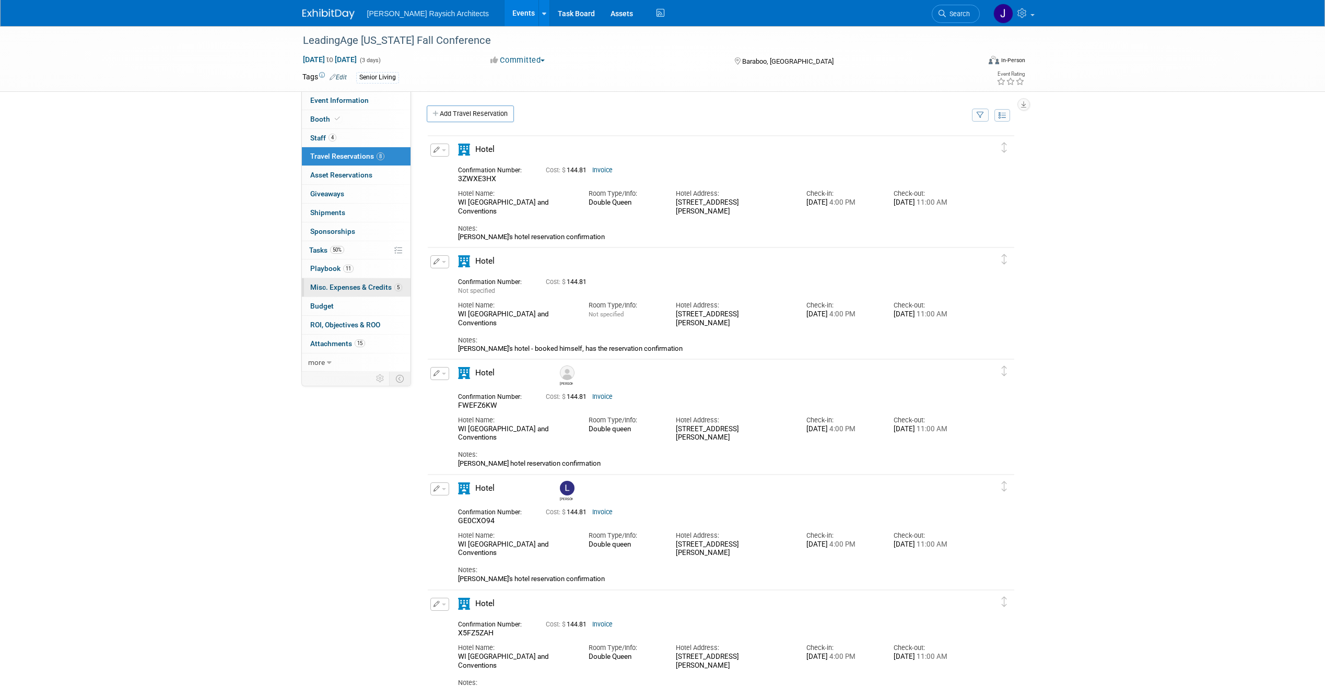
click at [347, 290] on span "Misc. Expenses & Credits 5" at bounding box center [356, 287] width 92 height 8
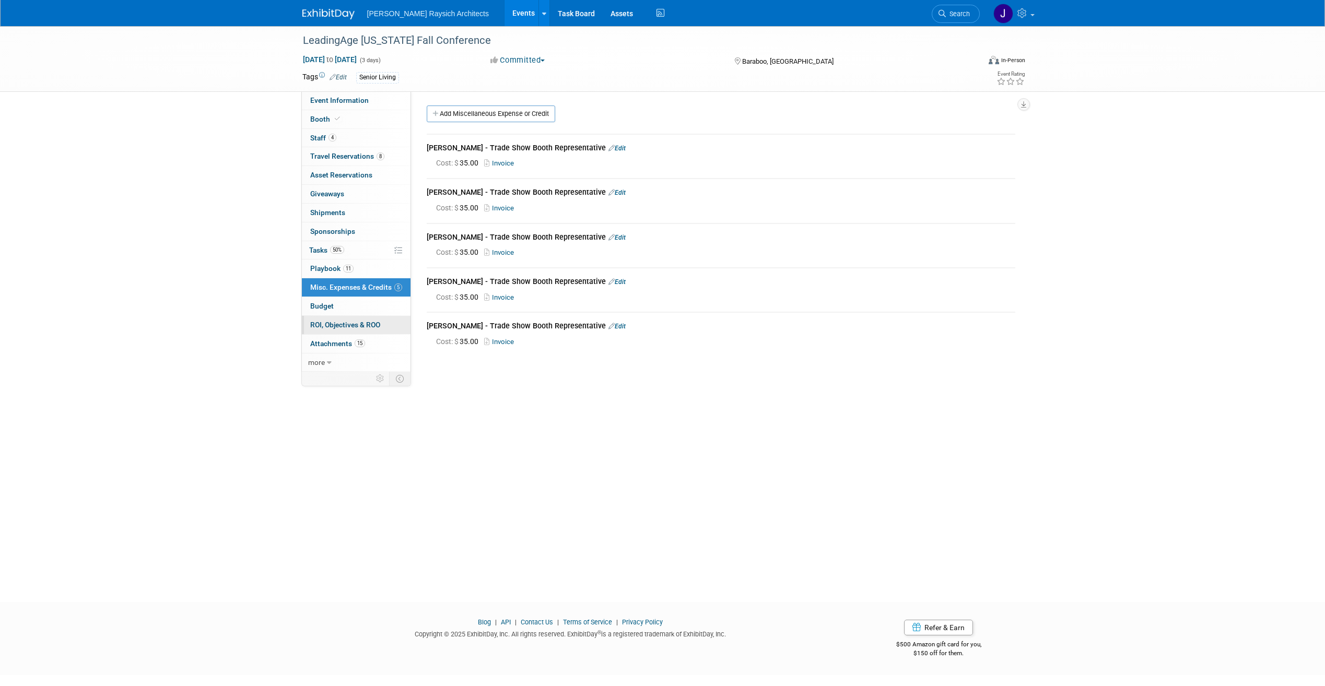
click at [337, 328] on span "ROI, Objectives & ROO 0" at bounding box center [345, 325] width 70 height 8
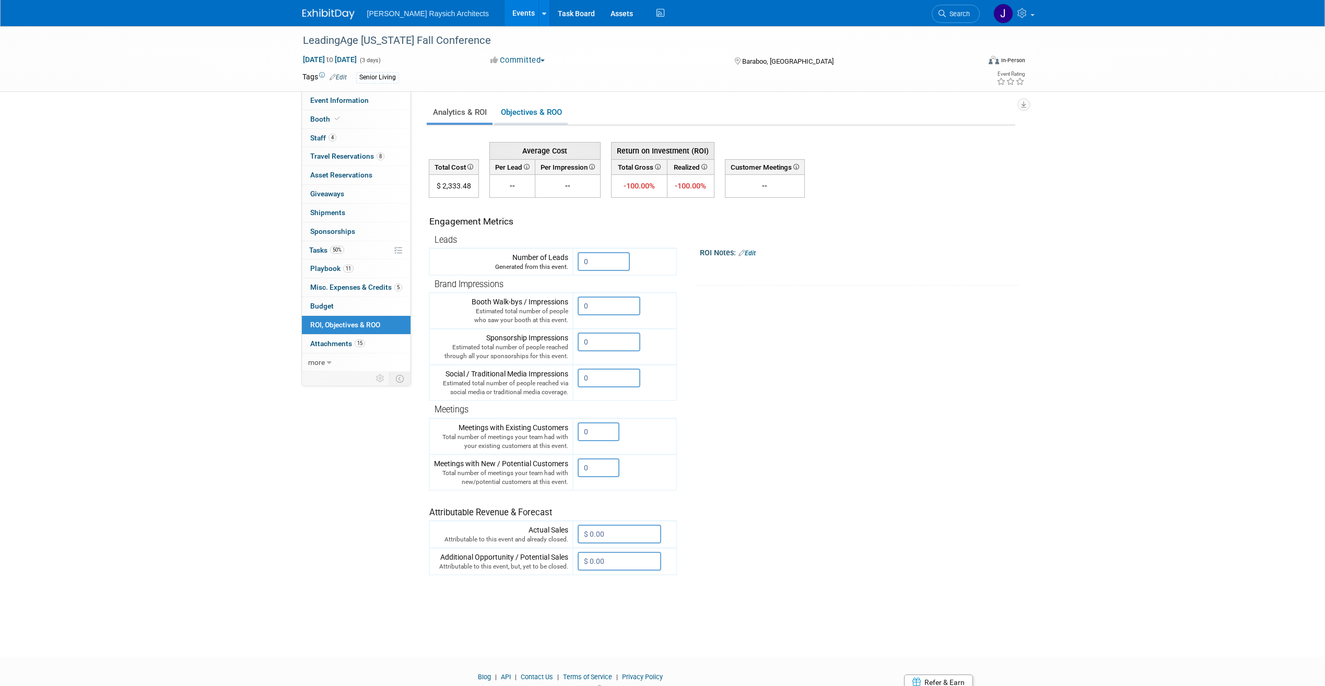
click at [541, 112] on link "Objectives & ROO 0" at bounding box center [530, 112] width 73 height 20
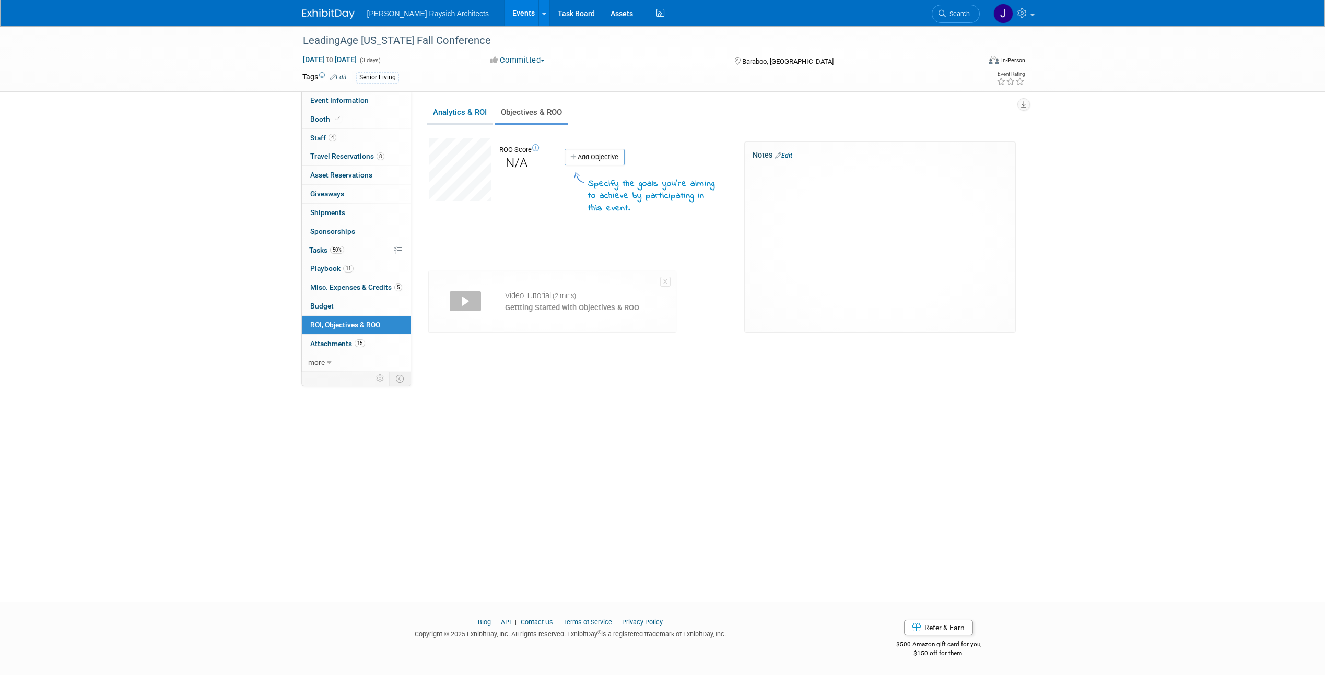
click at [460, 110] on link "Analytics & ROI" at bounding box center [460, 112] width 66 height 20
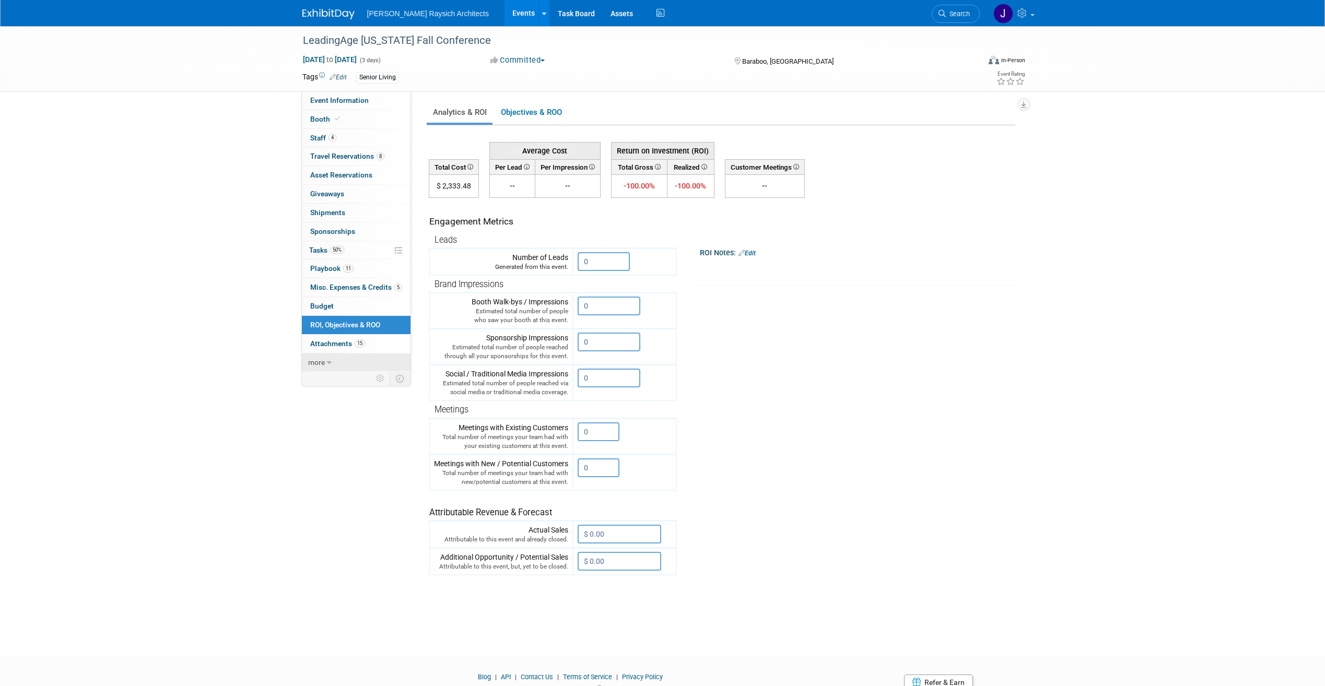
click at [335, 358] on link "more" at bounding box center [356, 362] width 109 height 18
click at [354, 436] on link "Logs" at bounding box center [356, 437] width 109 height 18
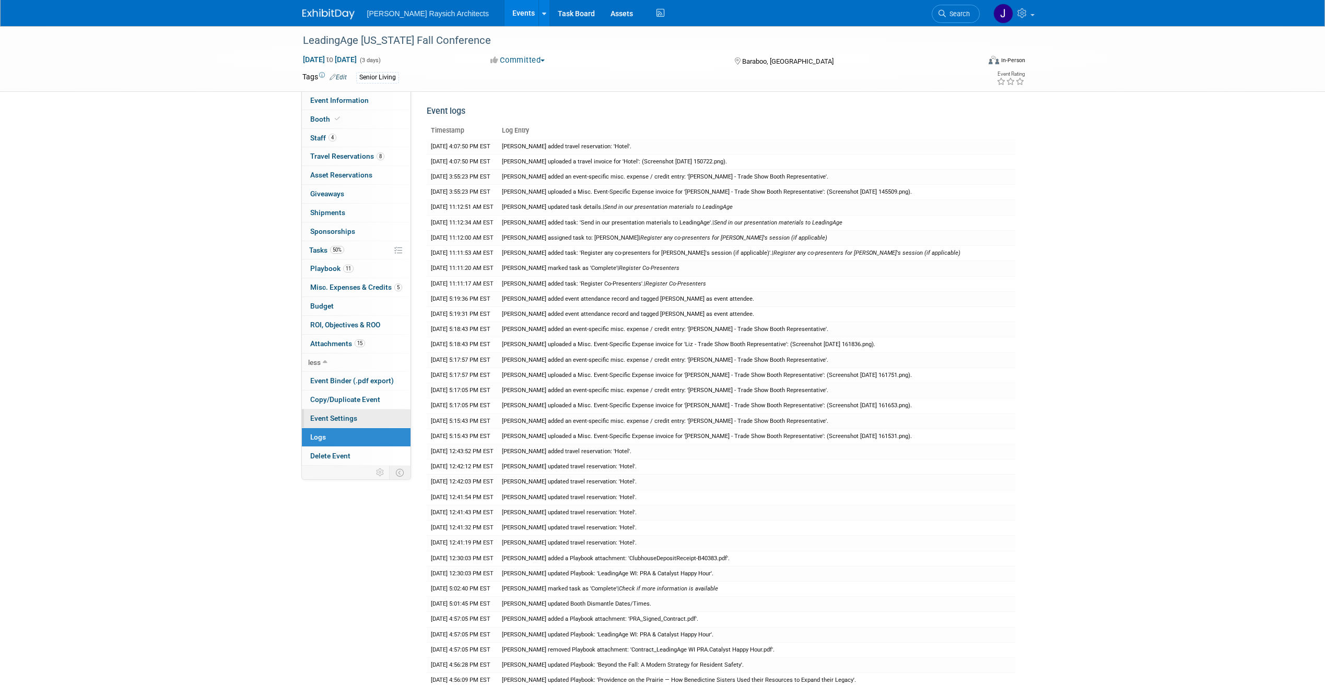
click at [371, 417] on link "Event Settings" at bounding box center [356, 418] width 109 height 18
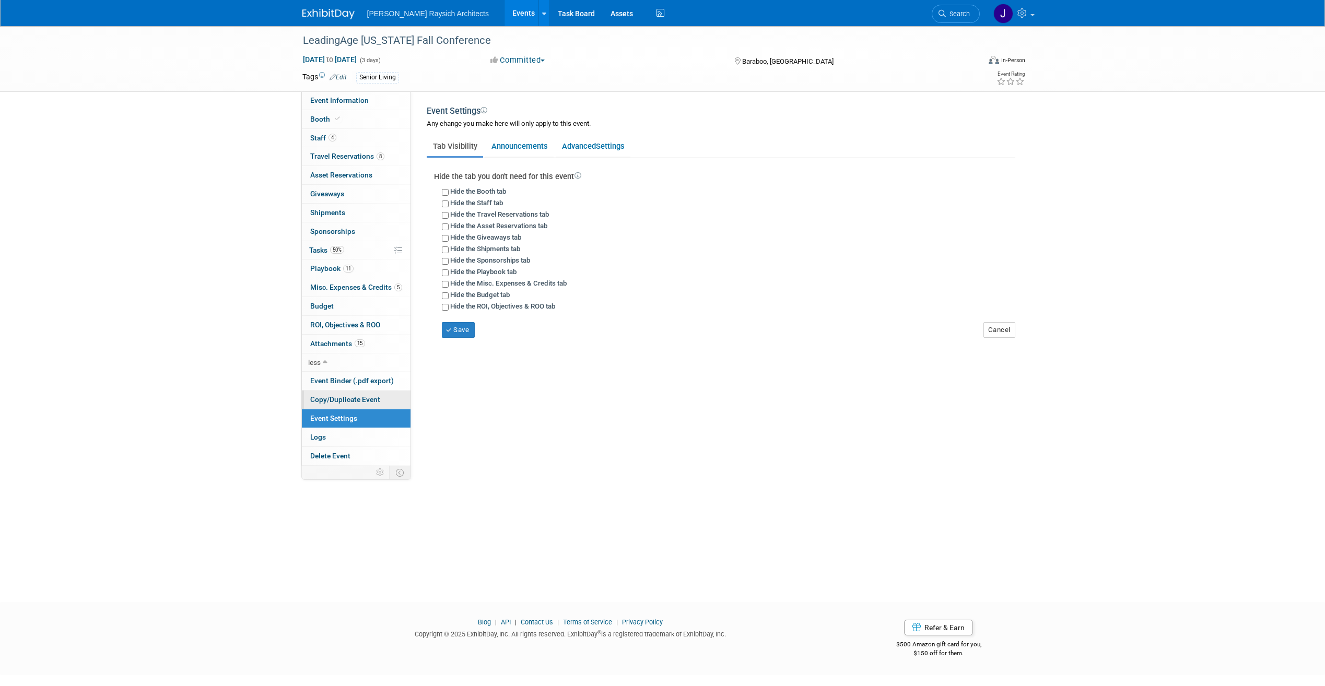
click at [375, 397] on span "Copy/Duplicate Event" at bounding box center [345, 399] width 70 height 8
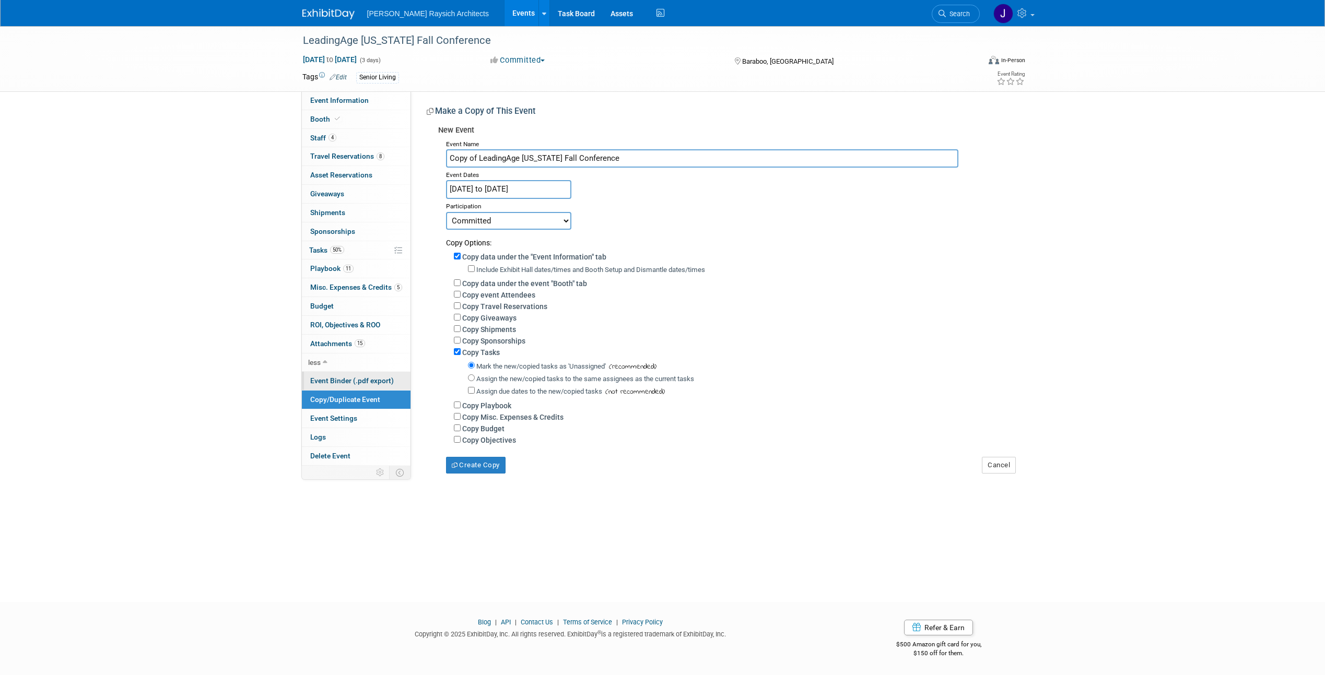
click at [382, 382] on span "Event Binder (.pdf export)" at bounding box center [352, 380] width 84 height 8
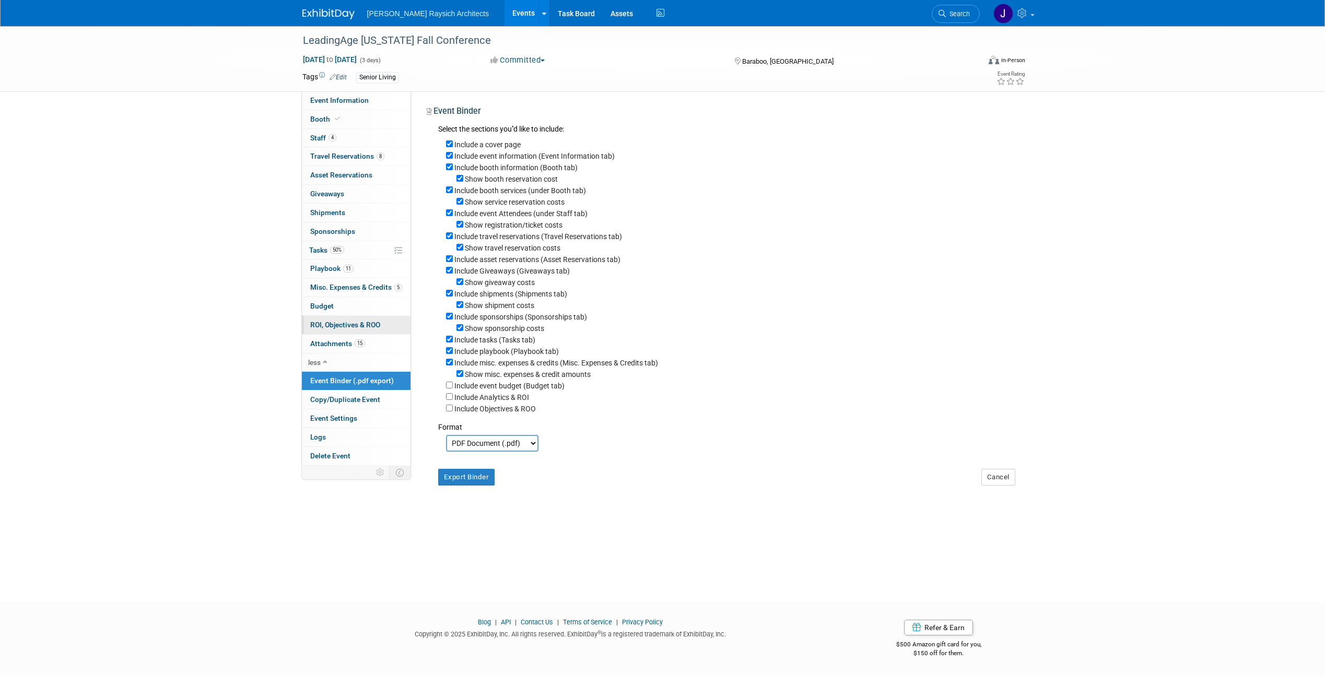
click at [378, 323] on span "ROI, Objectives & ROO 0" at bounding box center [345, 325] width 70 height 8
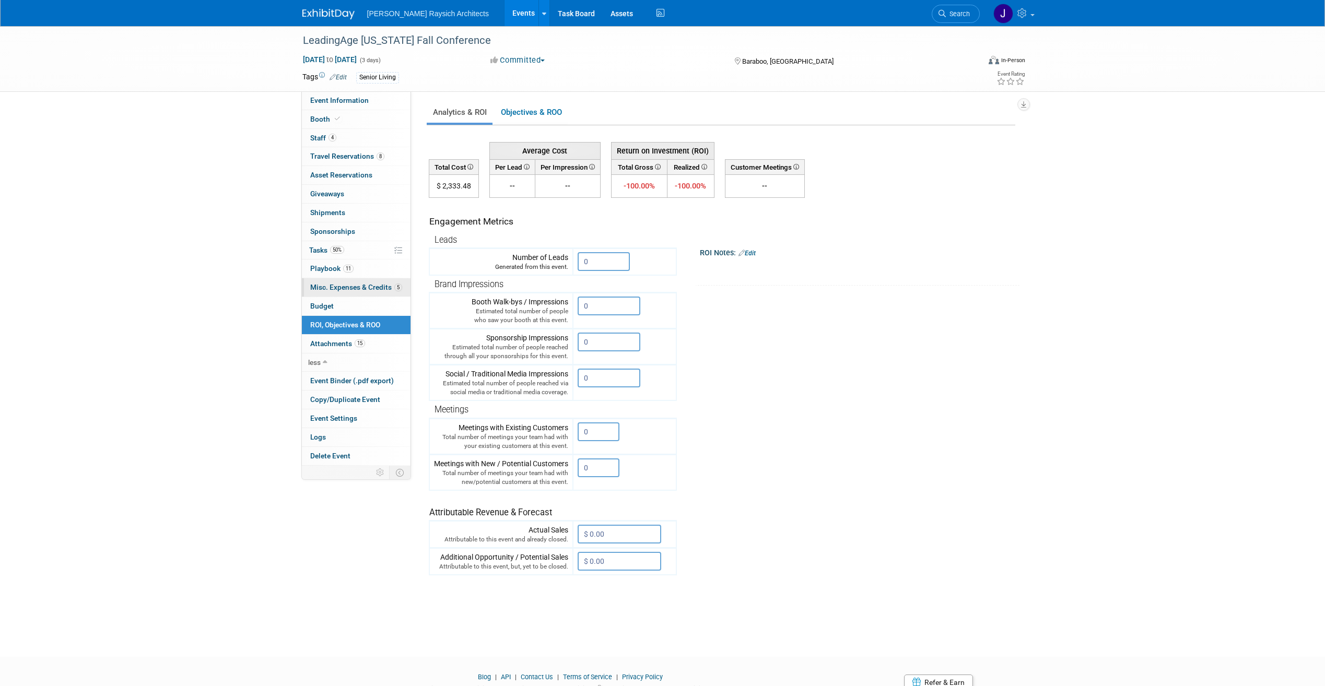
click at [375, 286] on span "Misc. Expenses & Credits 5" at bounding box center [356, 287] width 92 height 8
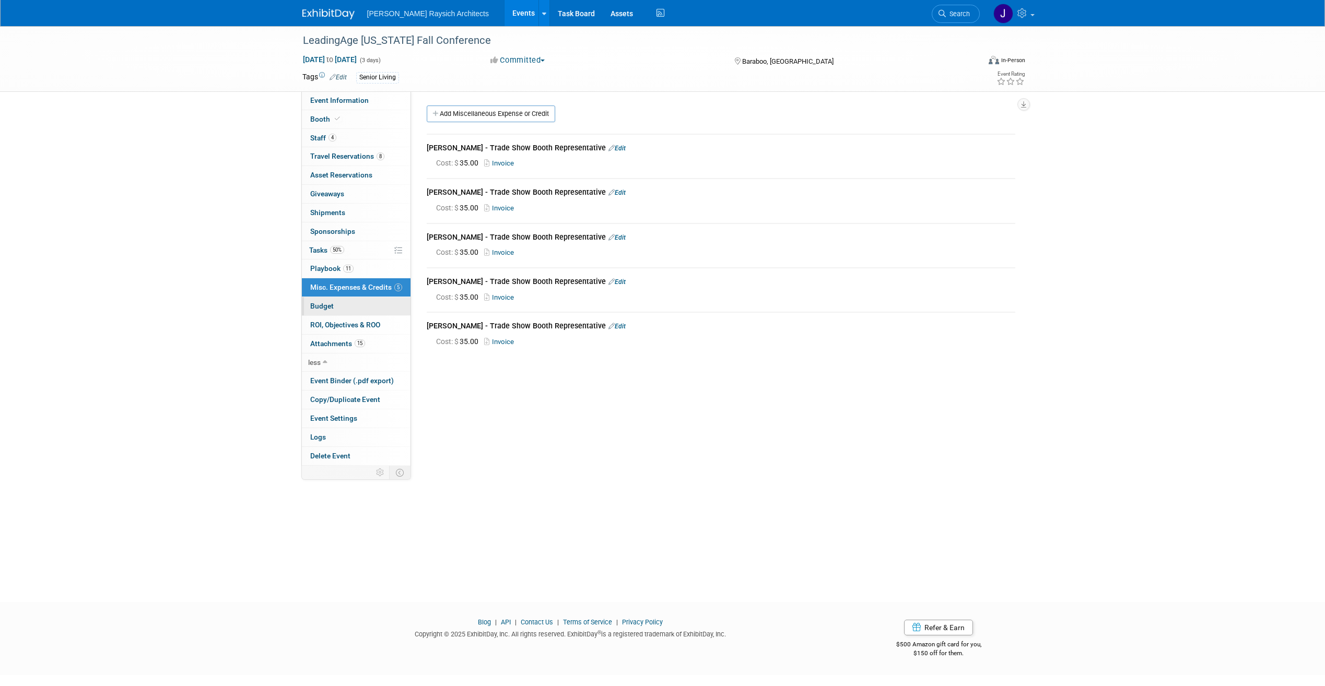
click at [371, 301] on link "Budget" at bounding box center [356, 306] width 109 height 18
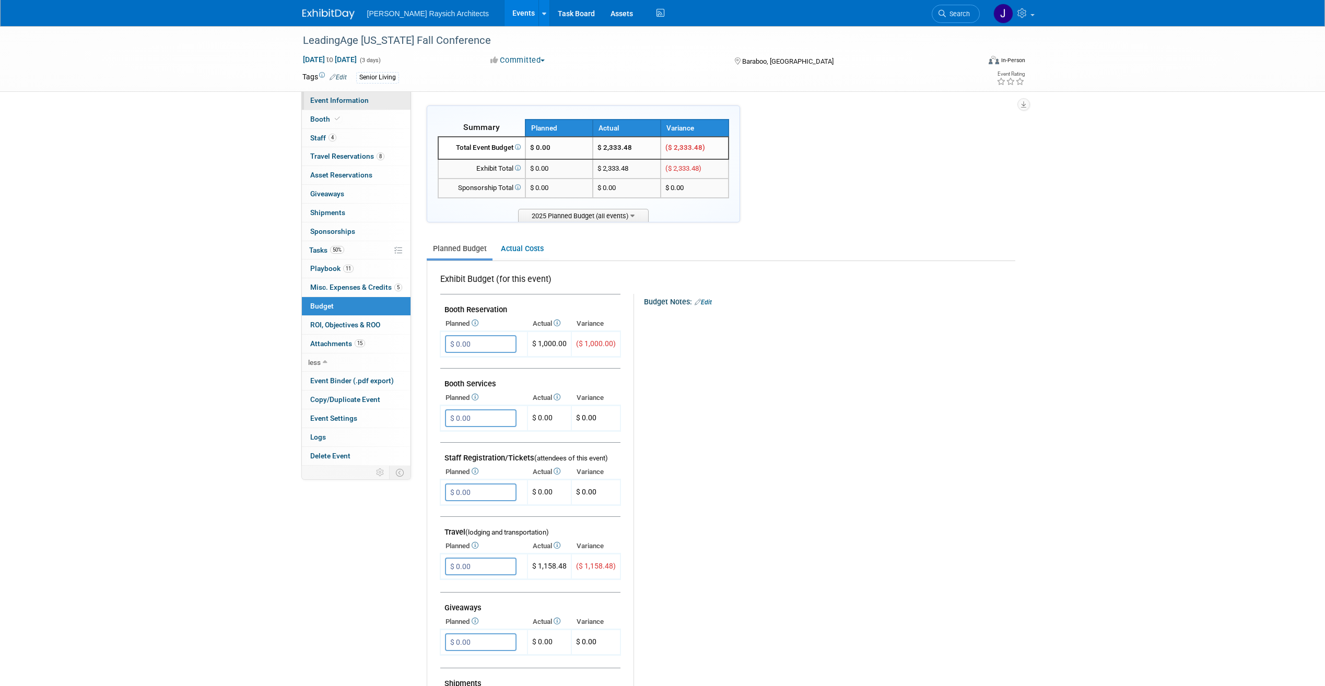
click at [341, 105] on link "Event Information" at bounding box center [356, 100] width 109 height 18
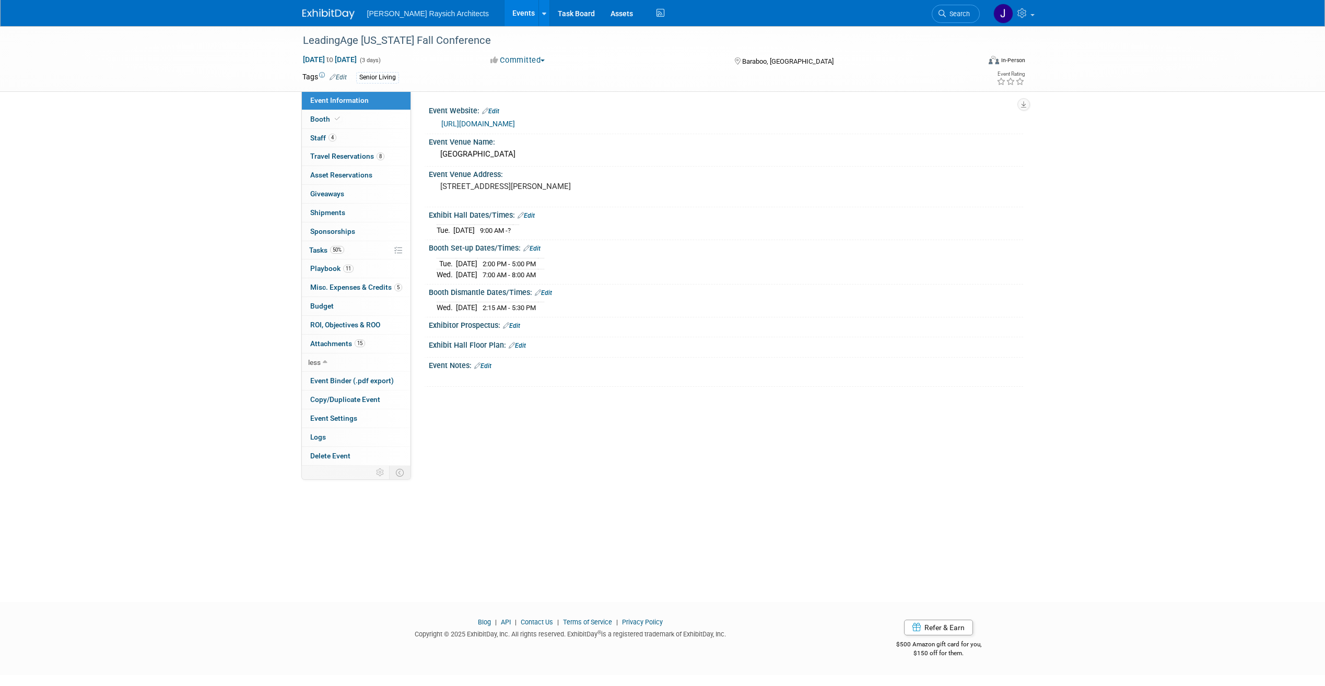
click at [150, 189] on div "LeadingAge [US_STATE] Fall Conference [DATE] to [DATE] (3 days) [DATE] to [DATE…" at bounding box center [662, 304] width 1325 height 557
